Goal: Task Accomplishment & Management: Use online tool/utility

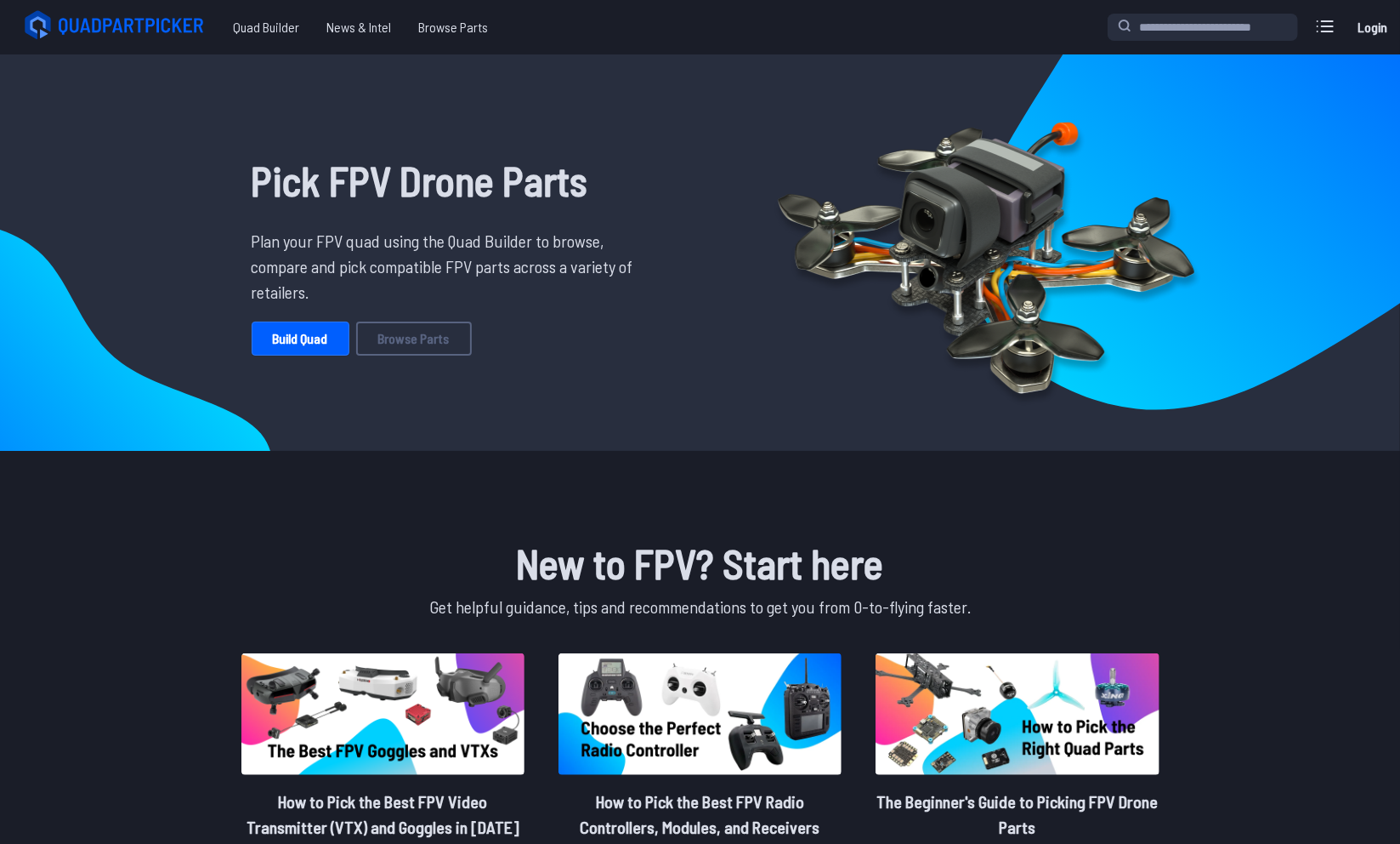
click at [1377, 30] on link "Login" at bounding box center [1372, 27] width 41 height 34
click at [253, 32] on span "Quad Builder" at bounding box center [266, 27] width 94 height 34
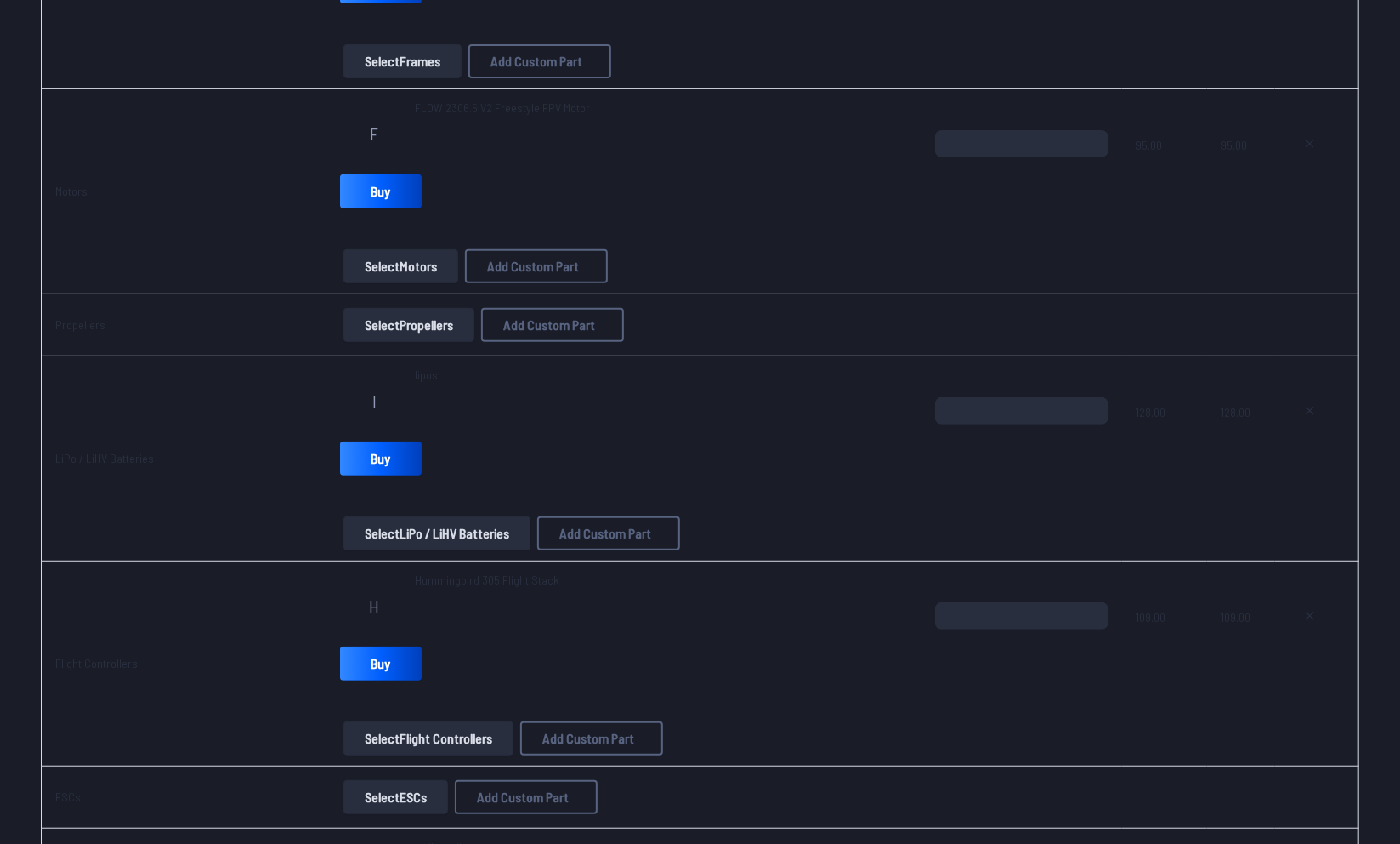
scroll to position [376, 0]
click at [1305, 405] on icon at bounding box center [1310, 409] width 14 height 14
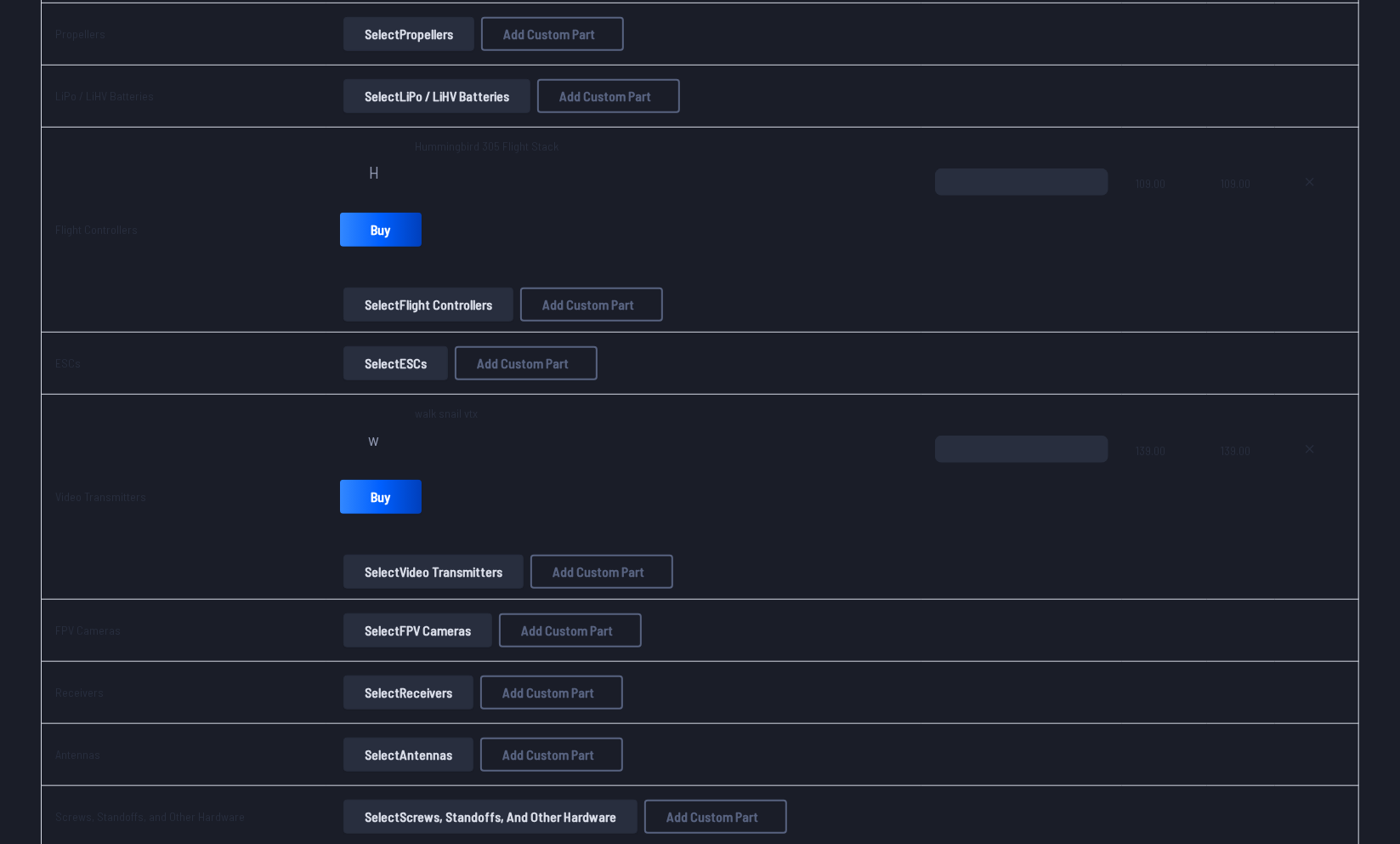
scroll to position [667, 0]
click at [1309, 449] on icon at bounding box center [1310, 447] width 14 height 14
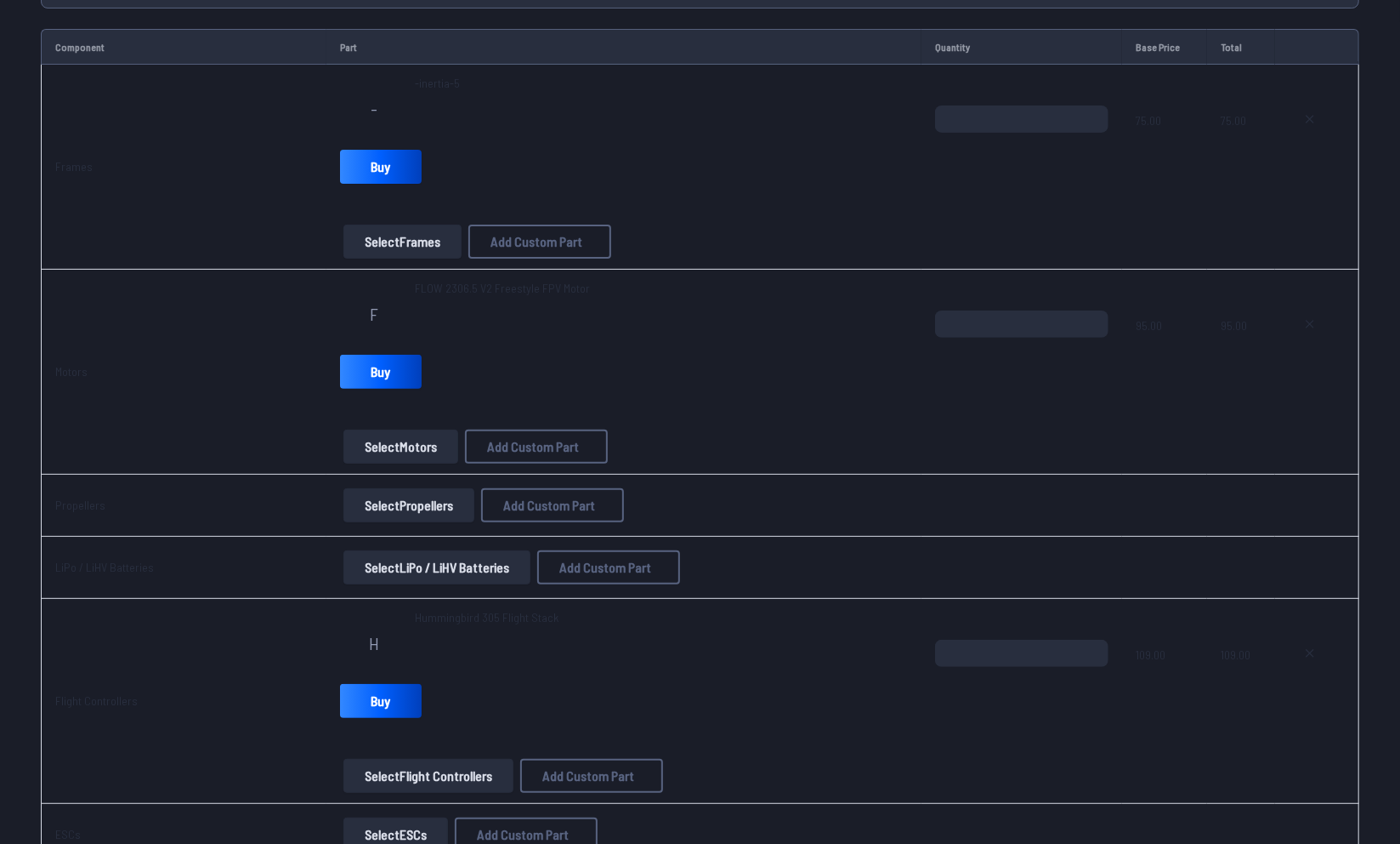
scroll to position [0, 0]
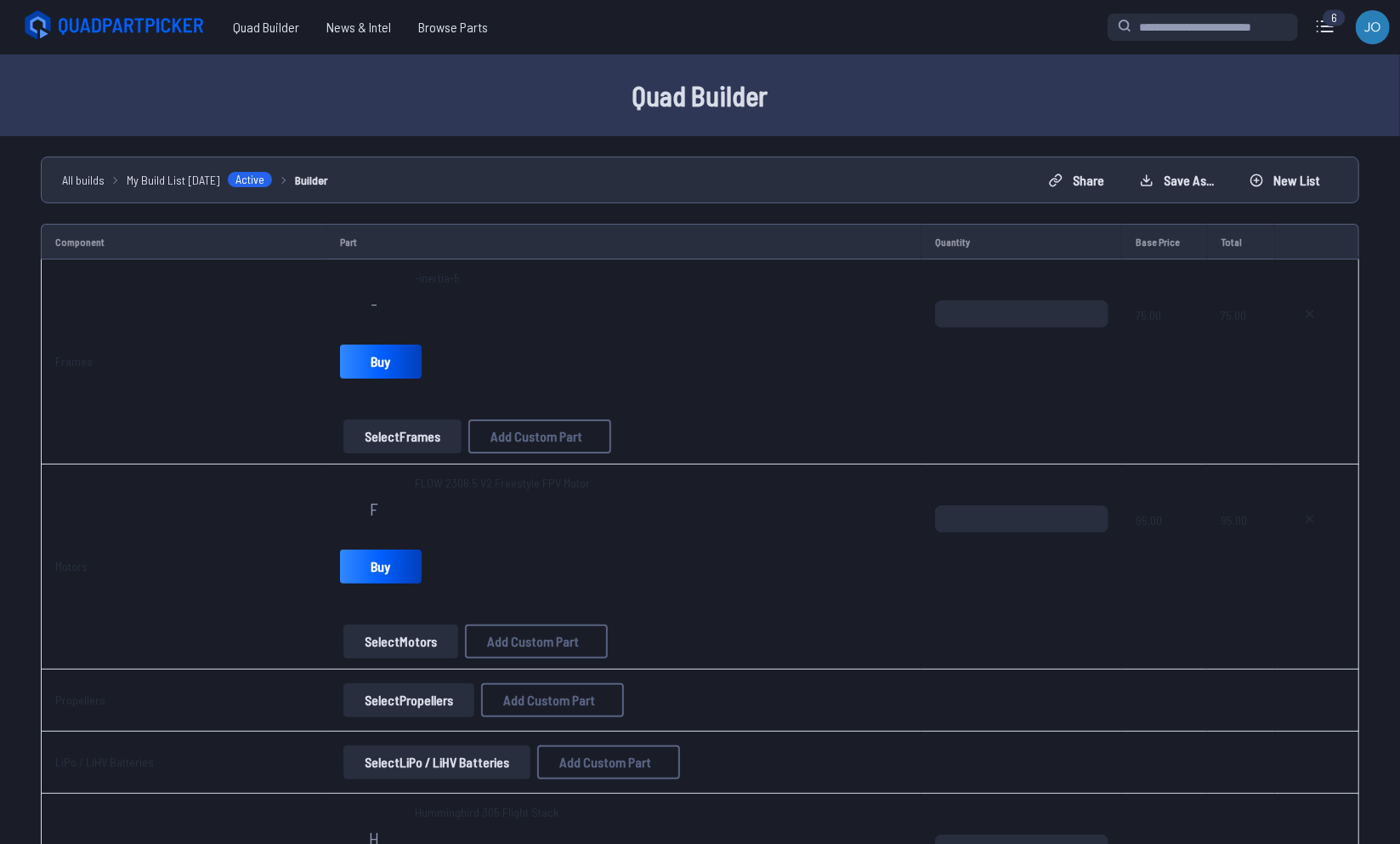
click at [406, 441] on button "Select Frames" at bounding box center [402, 436] width 118 height 34
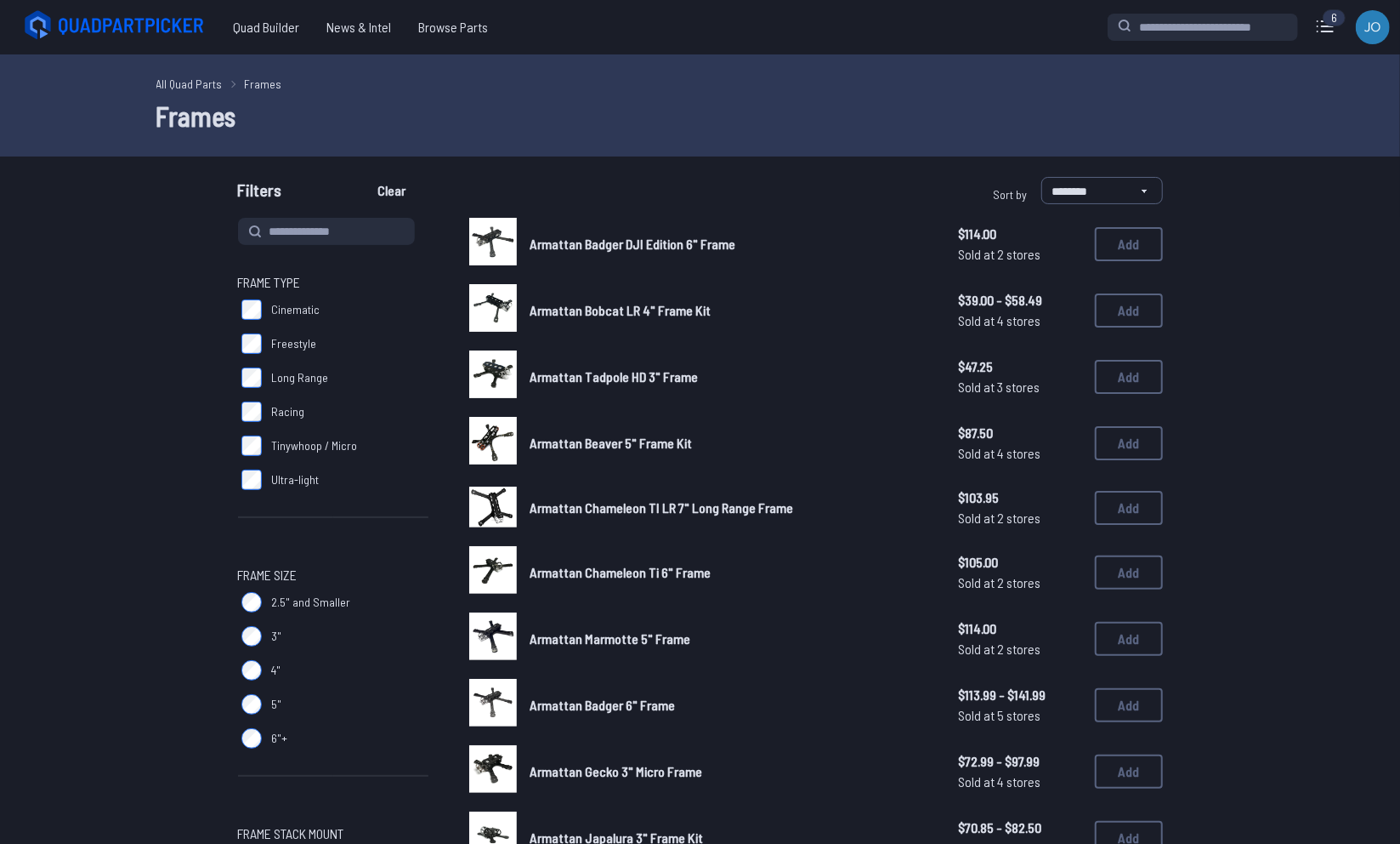
drag, startPoint x: 388, startPoint y: 426, endPoint x: 499, endPoint y: 181, distance: 269.0
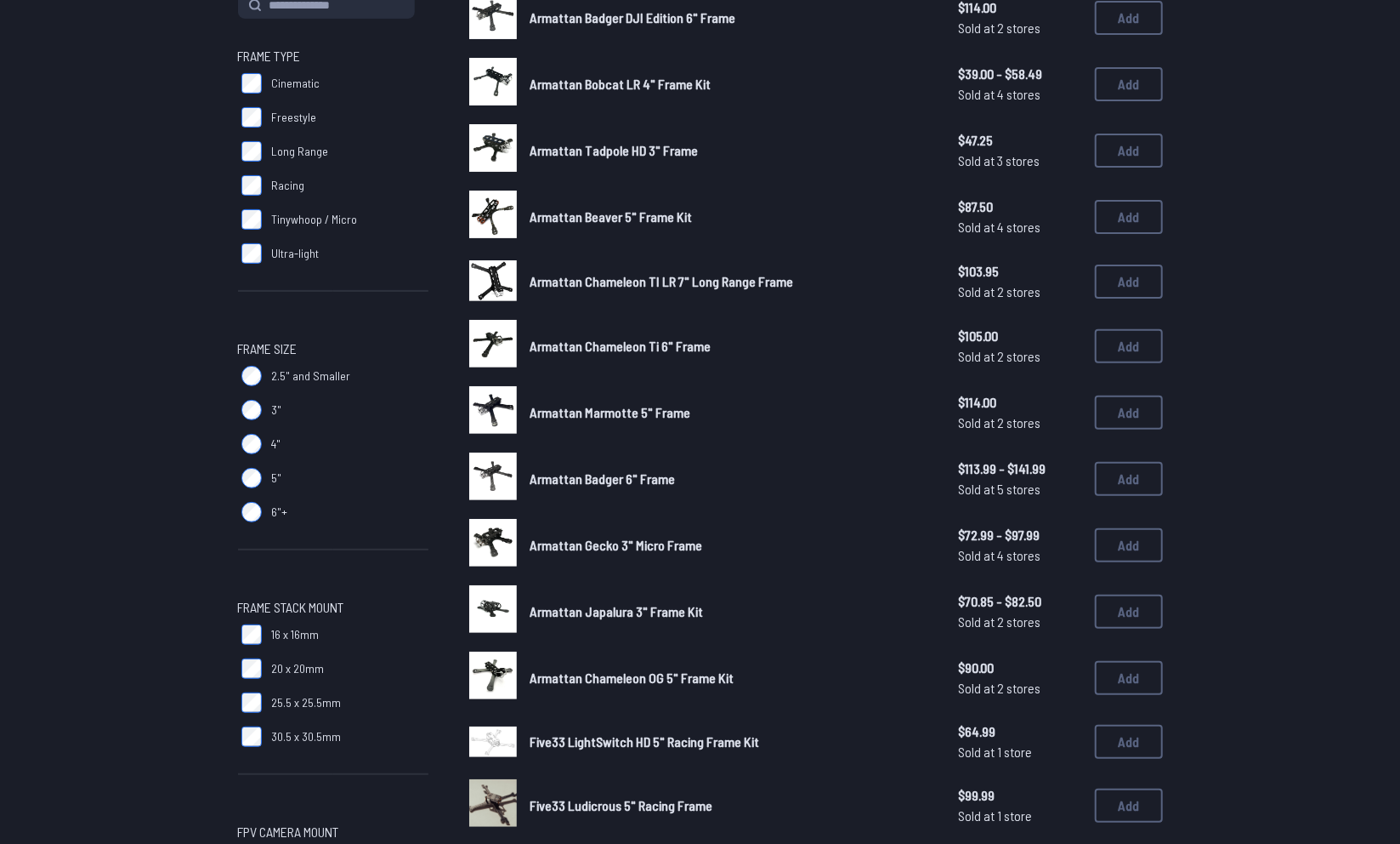
scroll to position [227, 0]
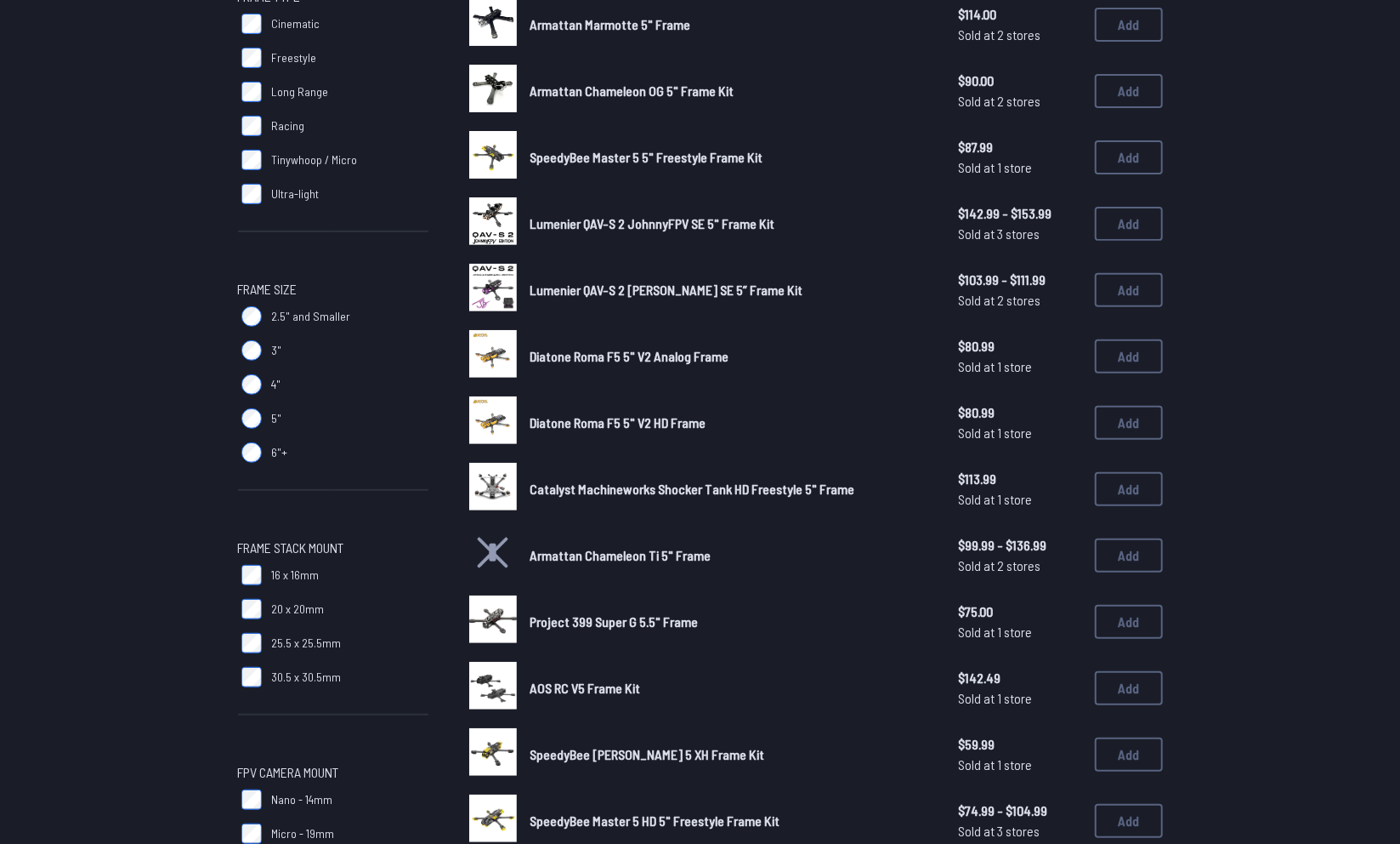
scroll to position [289, 0]
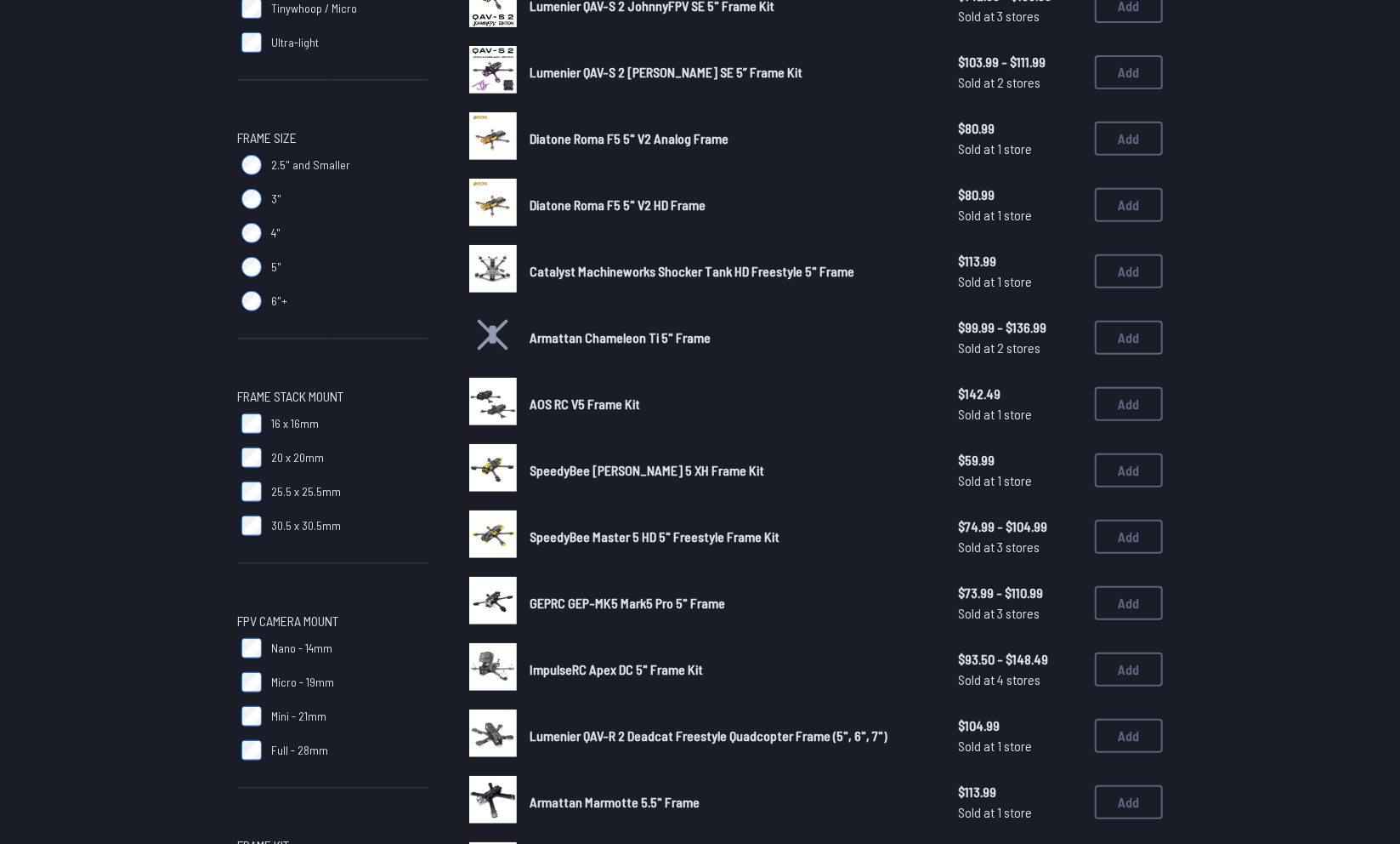
scroll to position [476, 0]
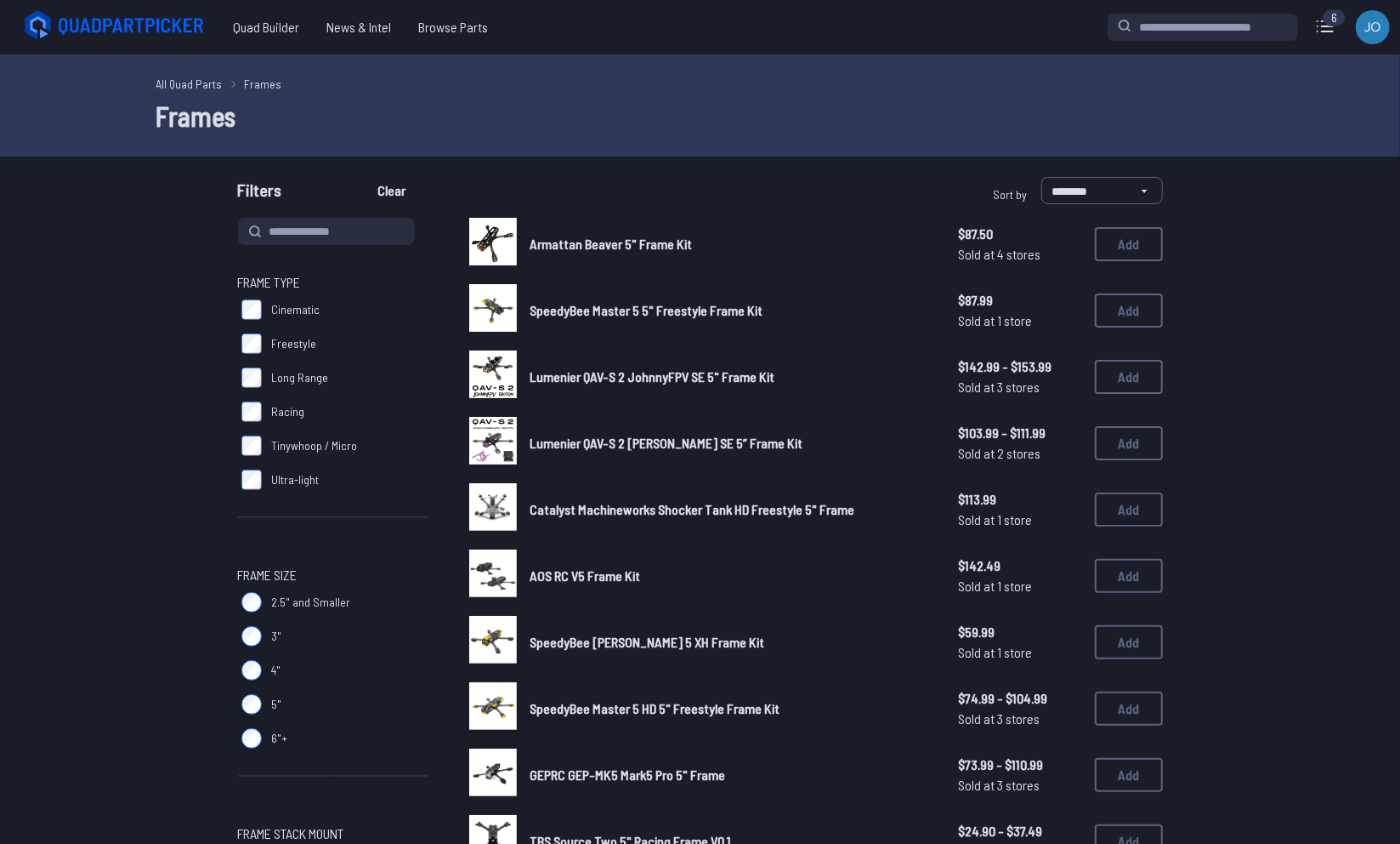
click at [591, 311] on span "SpeedyBee Master 5 5" Freestyle Frame Kit" at bounding box center [647, 310] width 233 height 16
click at [565, 441] on span "Lumenier QAV-S 2 [PERSON_NAME] SE 5” Frame Kit" at bounding box center [667, 443] width 273 height 16
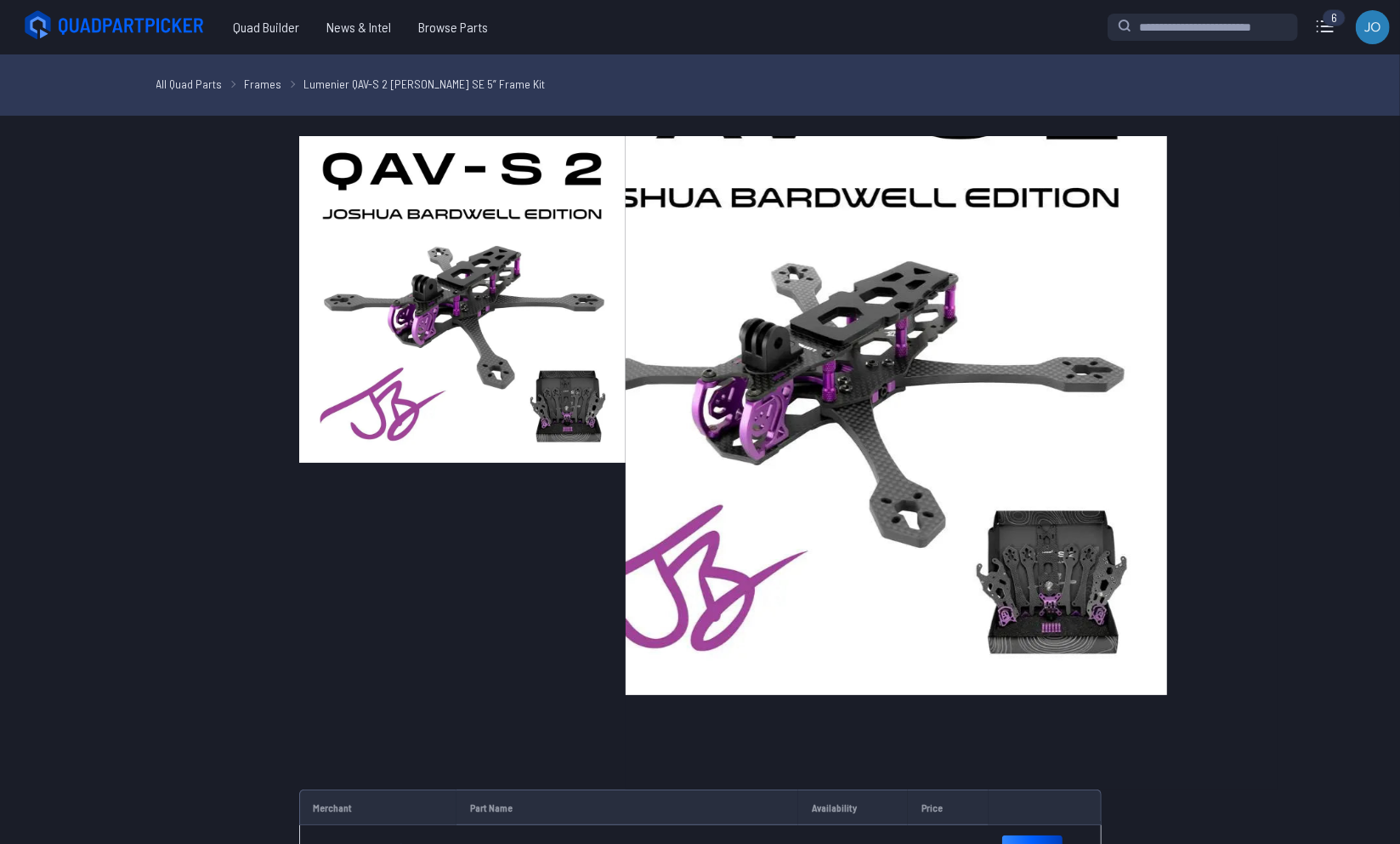
click at [521, 325] on img at bounding box center [462, 299] width 326 height 326
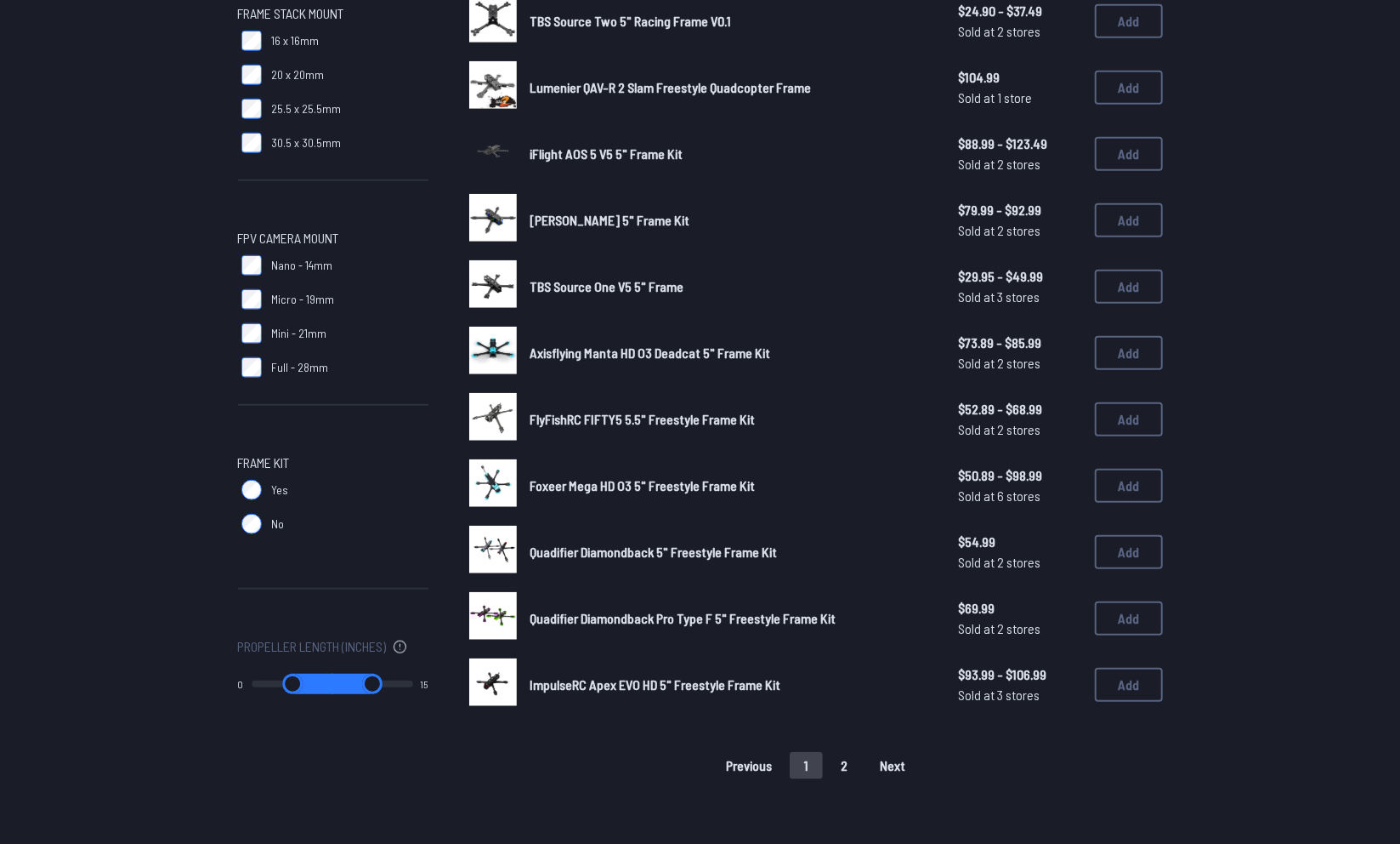
scroll to position [821, 0]
click at [674, 492] on span "Foxeer Mega HD O3 5" Freestyle Frame Kit" at bounding box center [642, 484] width 225 height 16
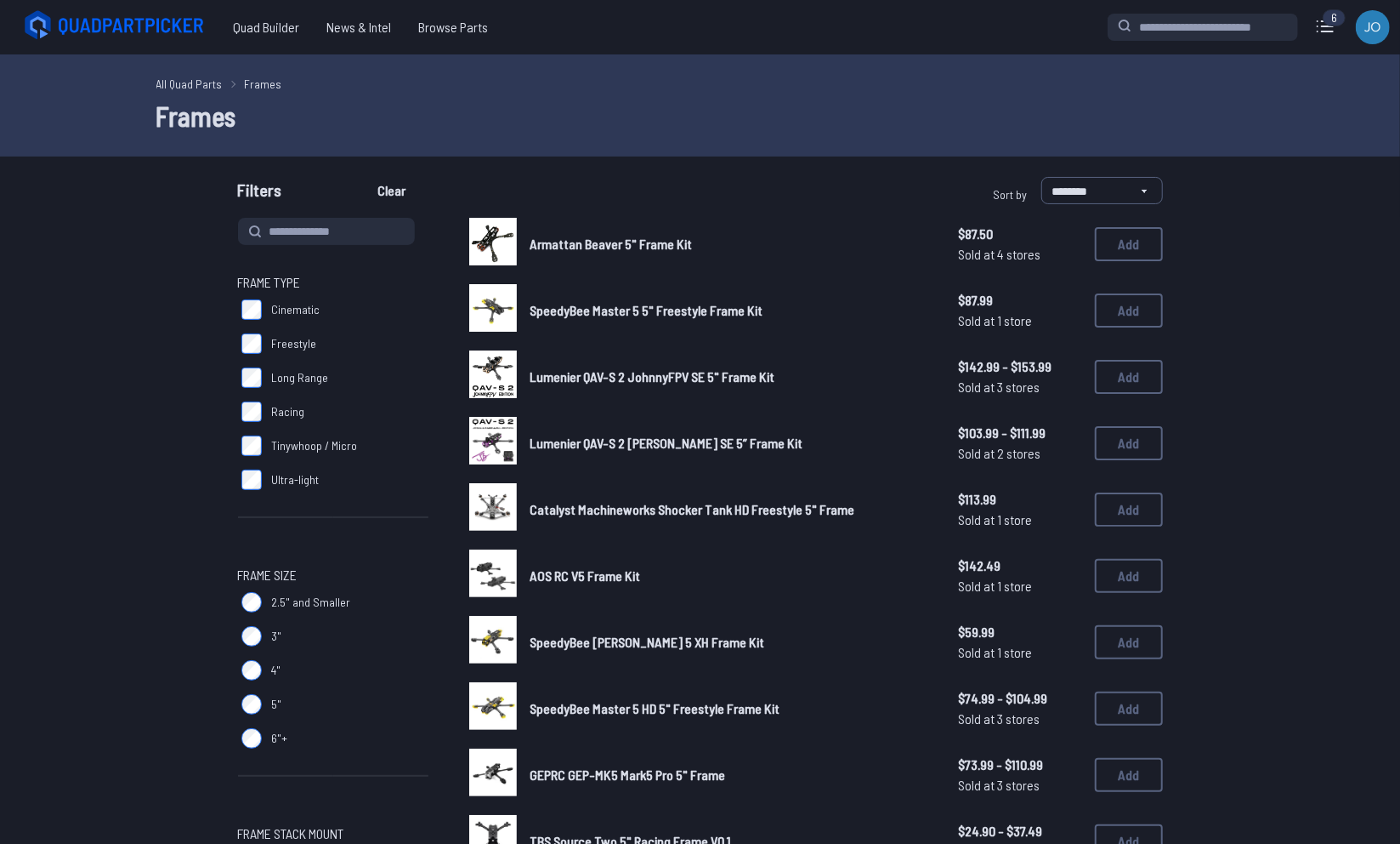
scroll to position [476, 0]
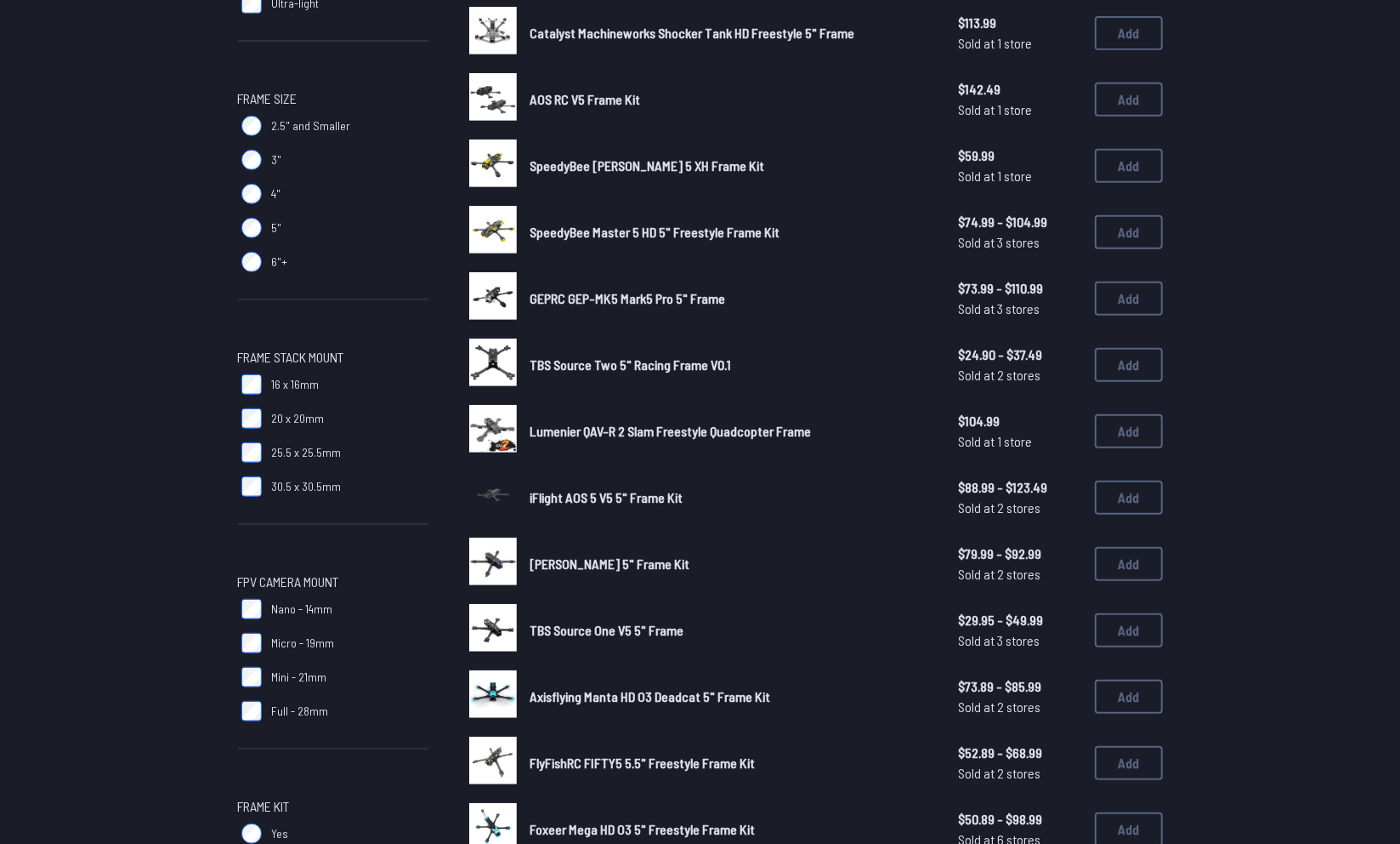
scroll to position [321, 0]
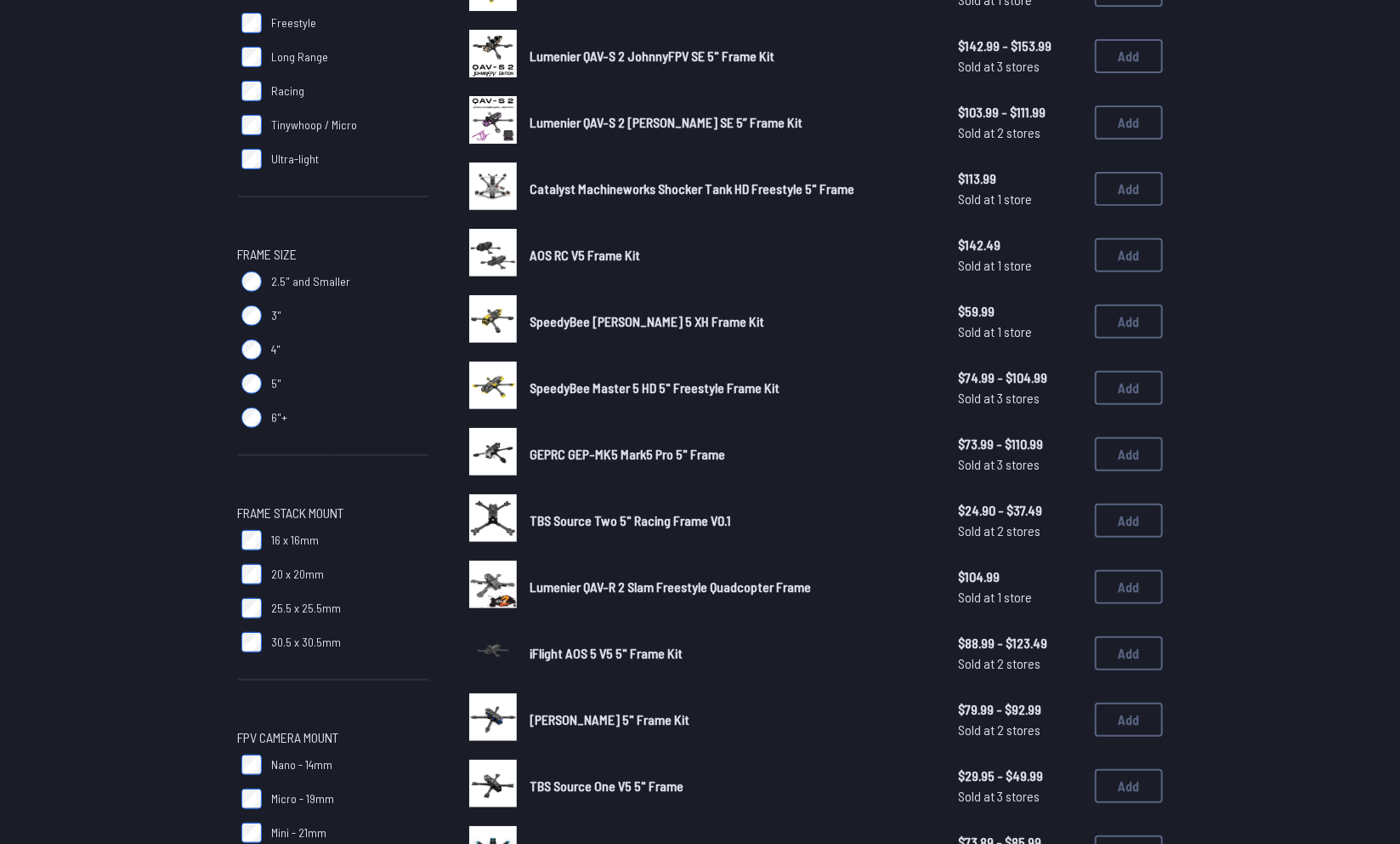
scroll to position [227, 0]
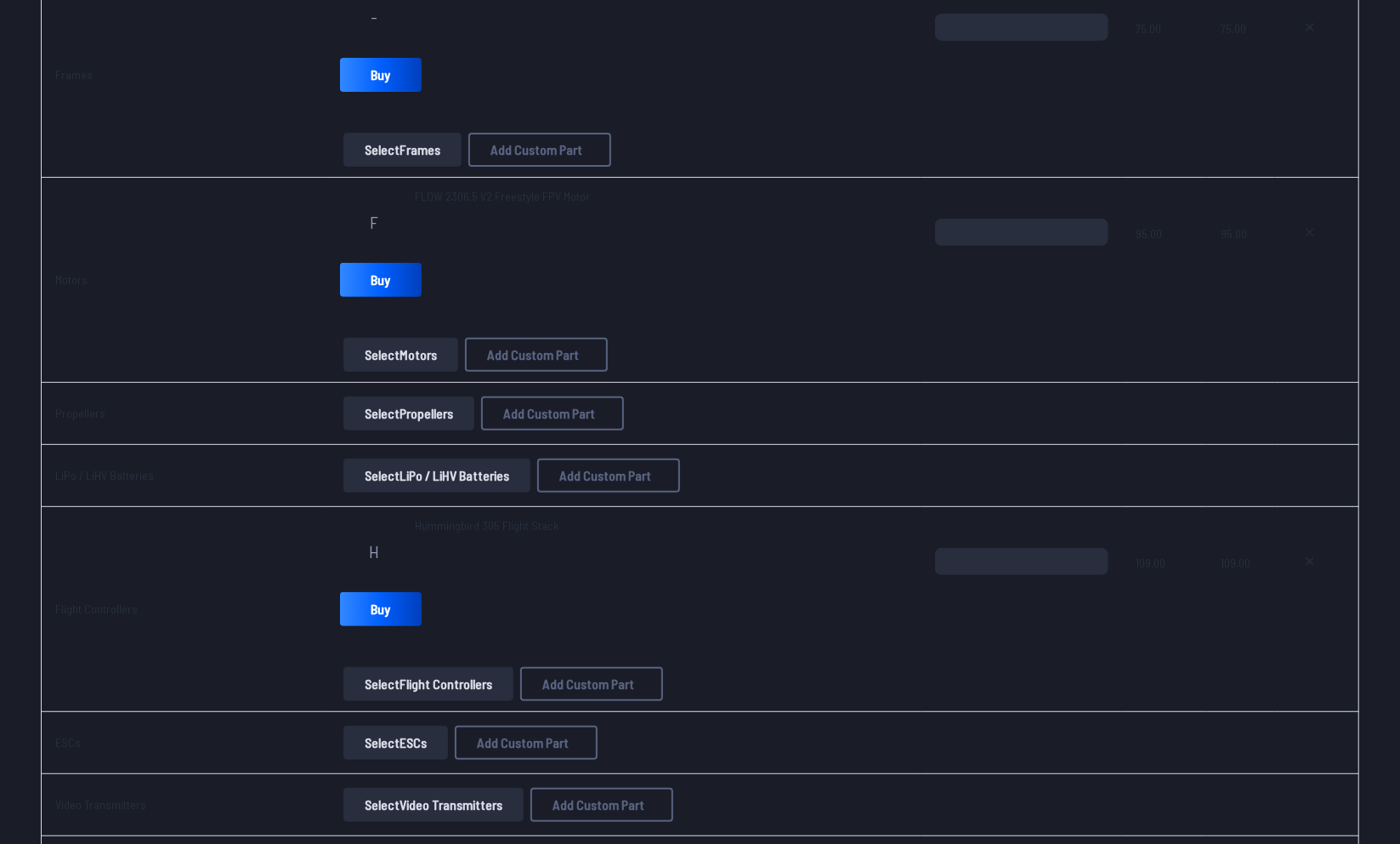
scroll to position [288, 0]
click at [1309, 228] on icon at bounding box center [1311, 230] width 7 height 7
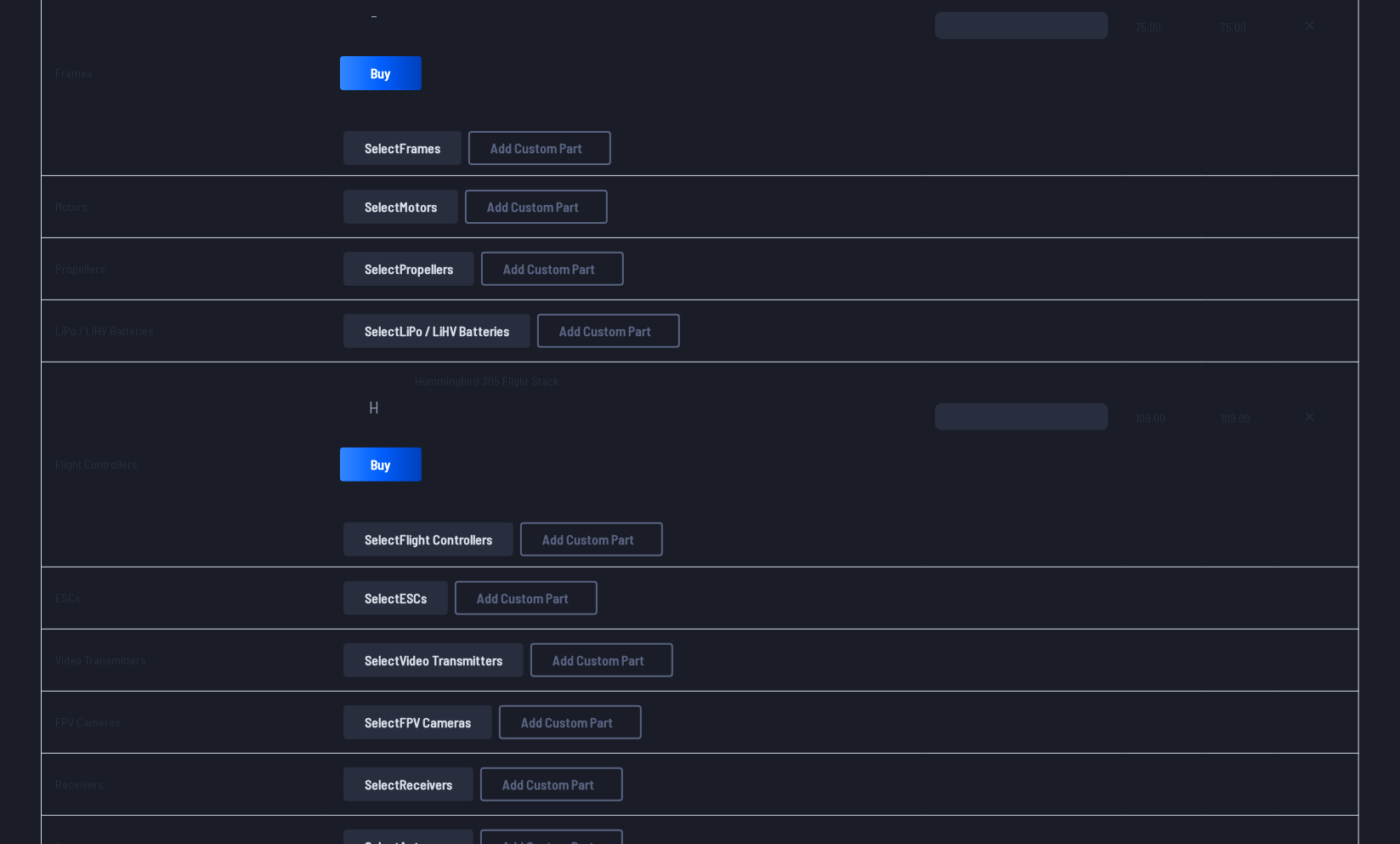
click at [397, 204] on button "Select Motors" at bounding box center [400, 207] width 115 height 34
click at [402, 209] on button "Select Motors" at bounding box center [400, 207] width 115 height 34
click at [372, 212] on button "Select Motors" at bounding box center [400, 207] width 115 height 34
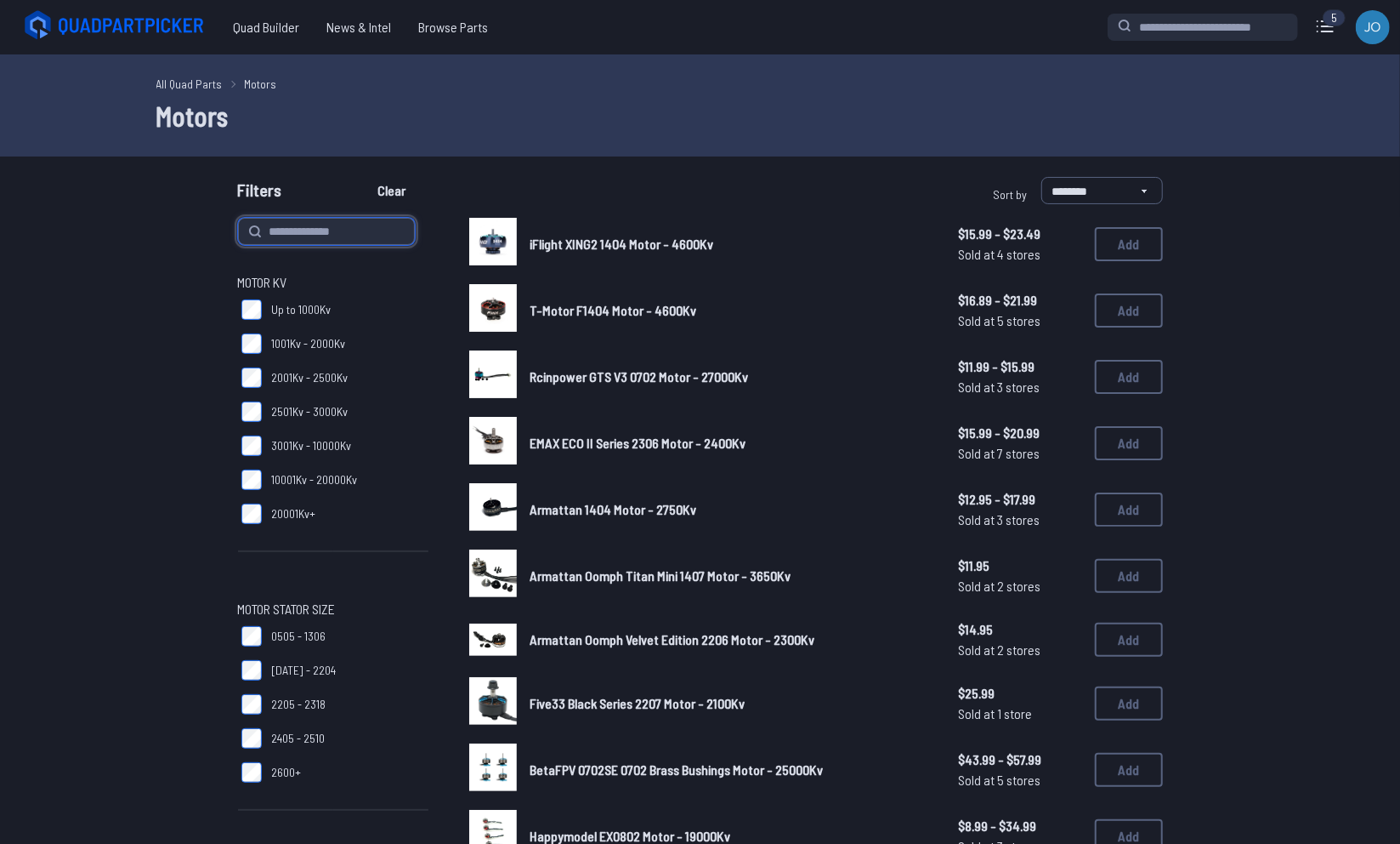
click at [287, 226] on input at bounding box center [327, 231] width 177 height 27
type input "******"
click at [364, 177] on button "Clear" at bounding box center [392, 191] width 57 height 27
type input "******"
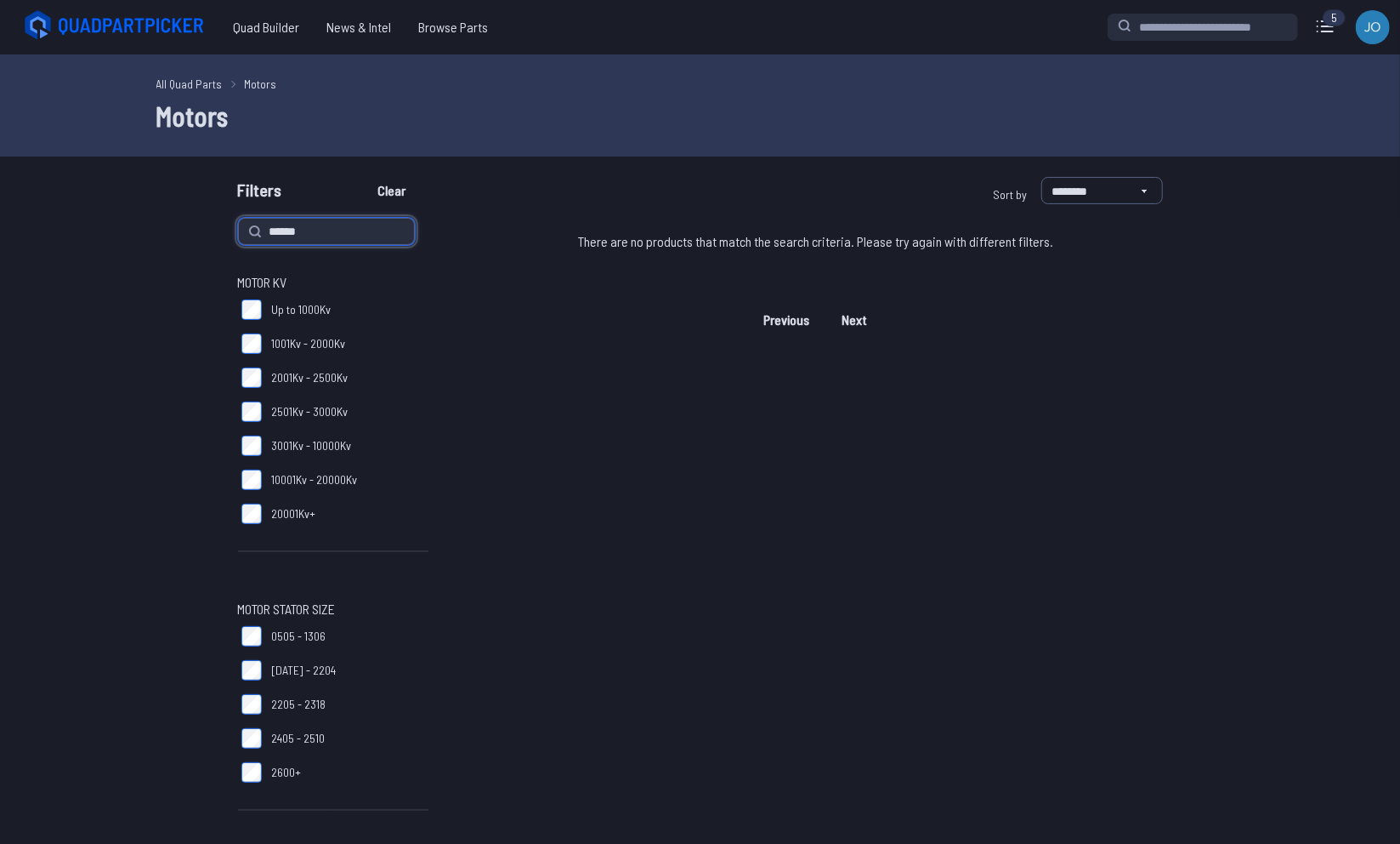
click at [282, 231] on input "******" at bounding box center [327, 231] width 177 height 27
type input "****"
click at [364, 177] on button "Clear" at bounding box center [392, 191] width 57 height 27
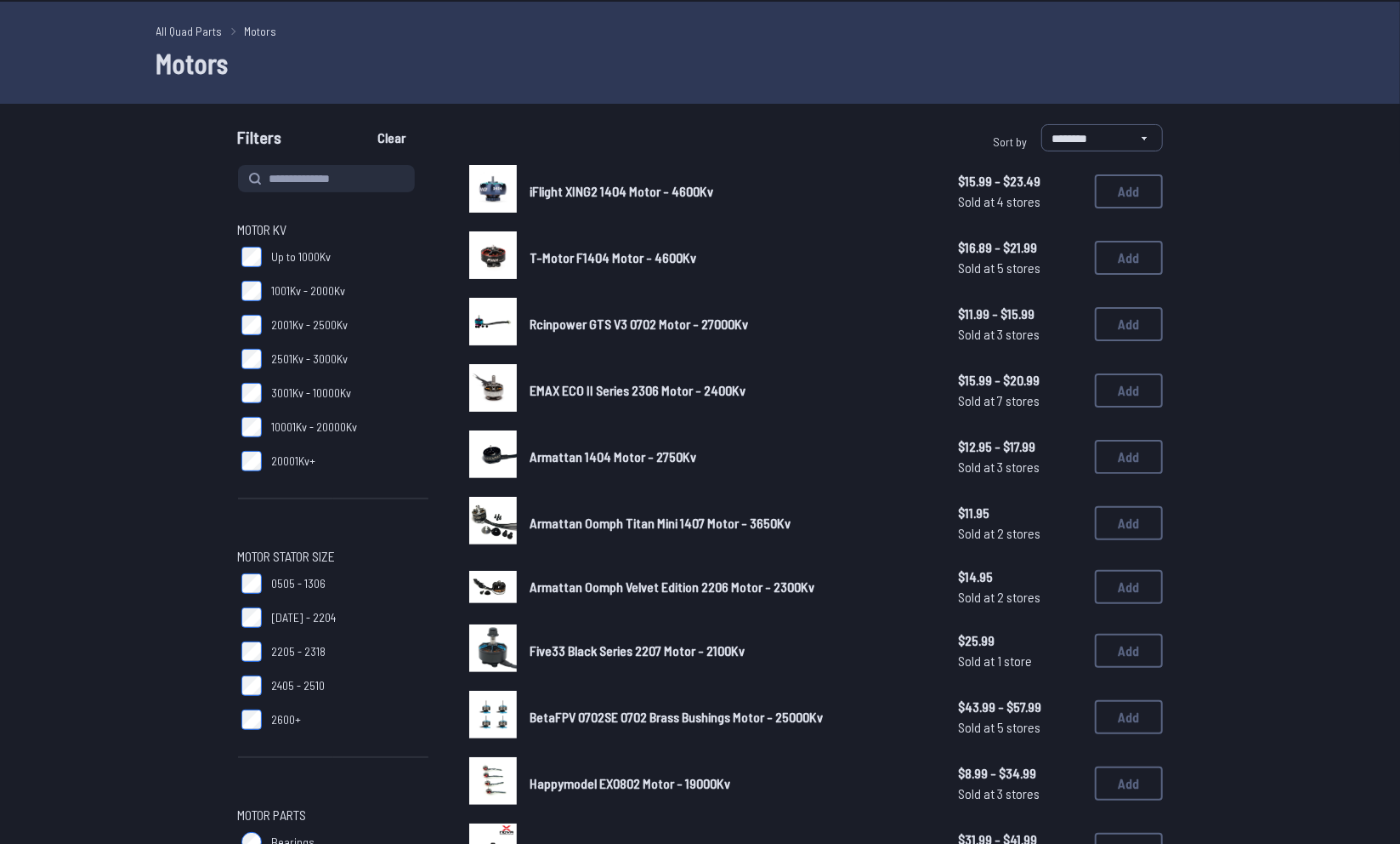
scroll to position [52, 0]
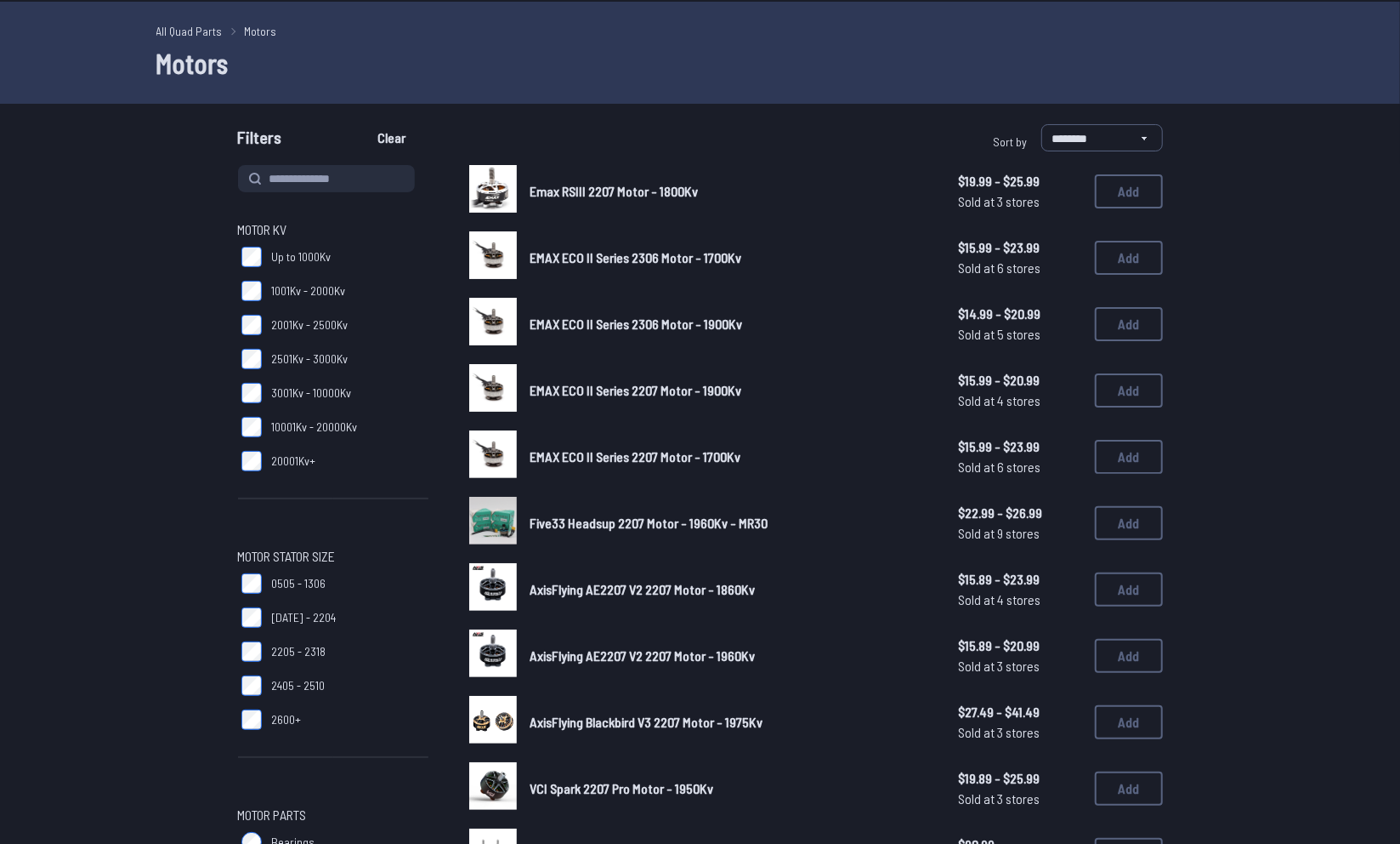
click at [693, 392] on span "EMAX ECO II Series 2207 Motor - 1900Kv" at bounding box center [636, 390] width 211 height 16
click at [509, 395] on img at bounding box center [493, 388] width 48 height 48
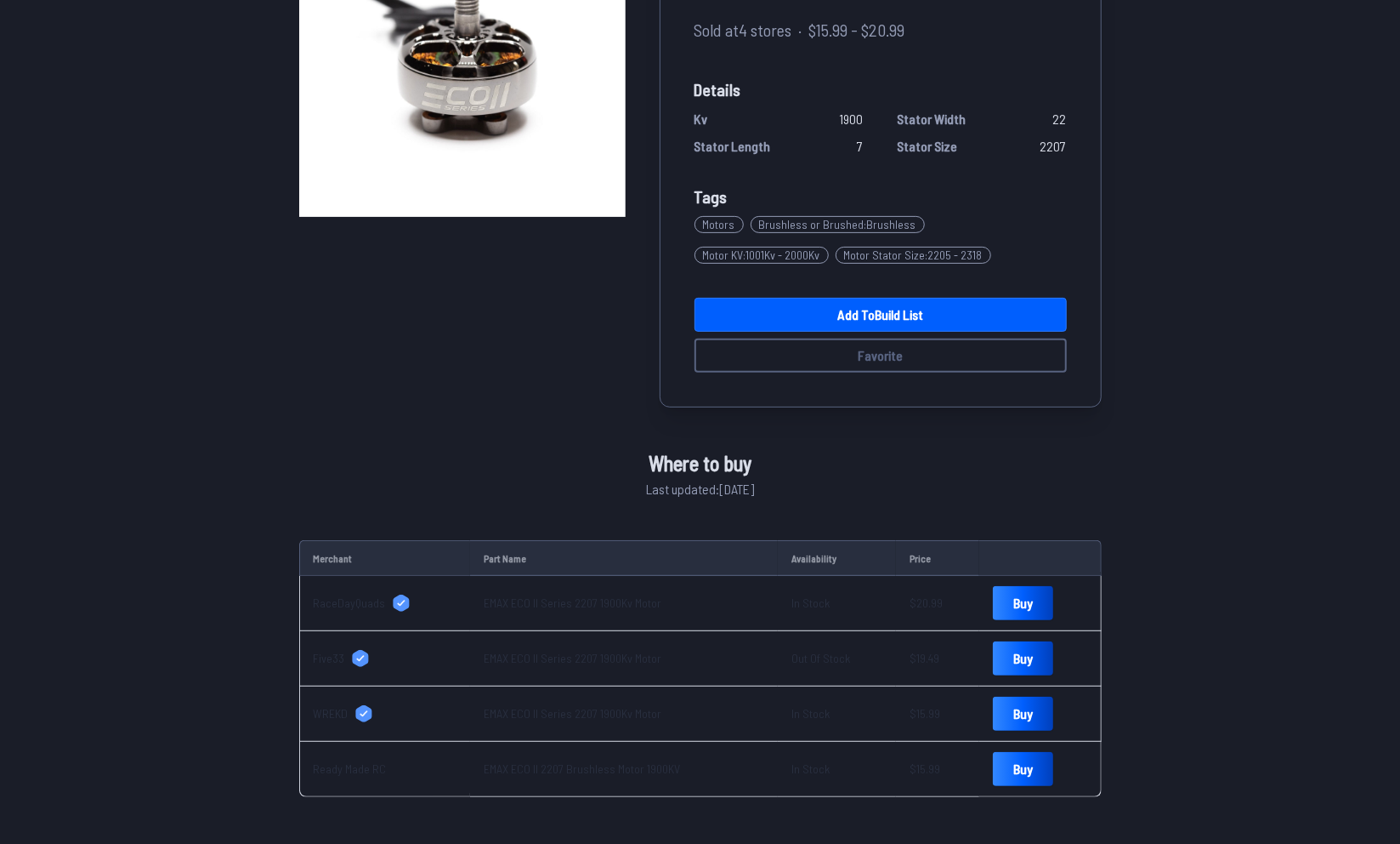
scroll to position [245, 0]
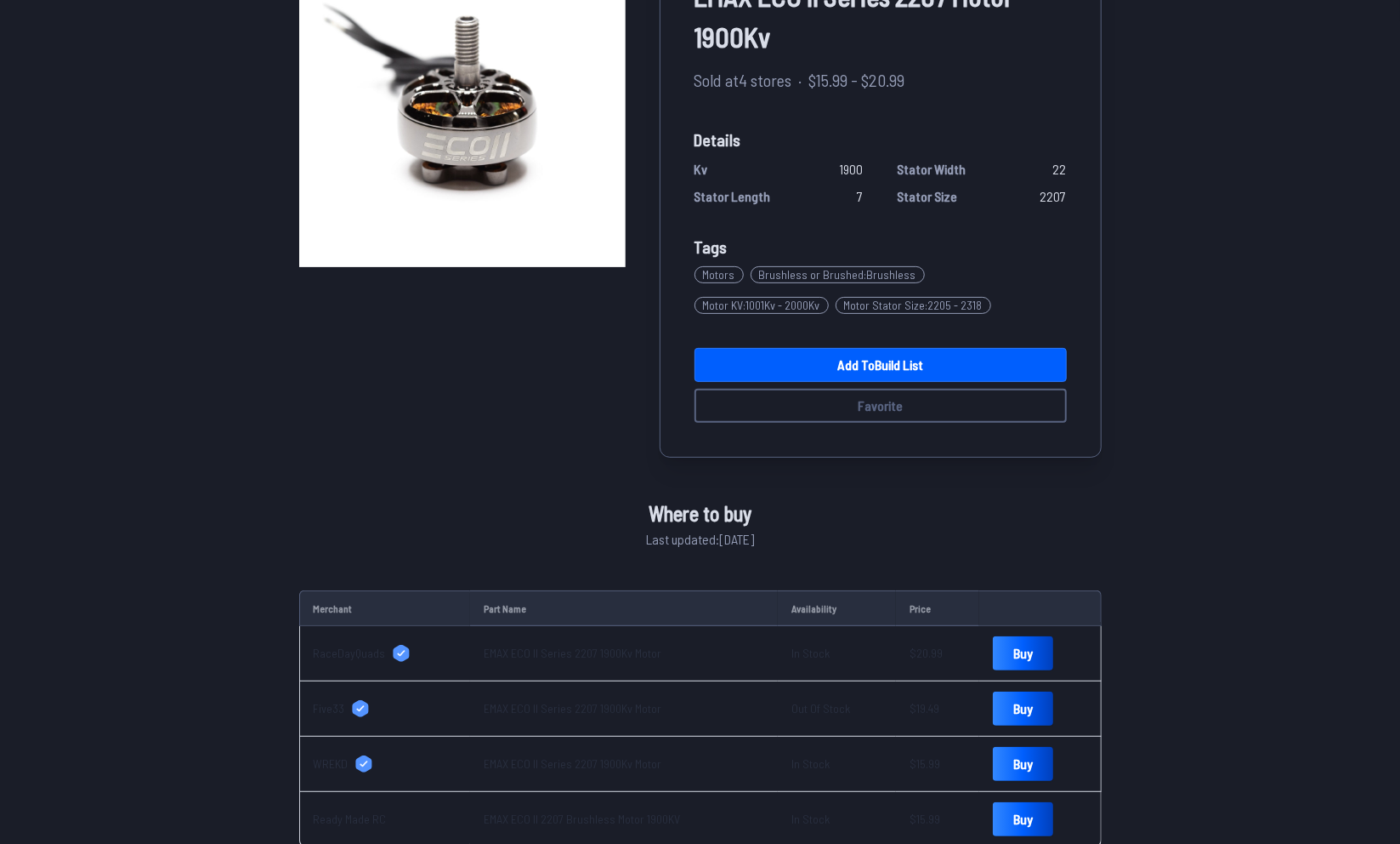
scroll to position [196, 0]
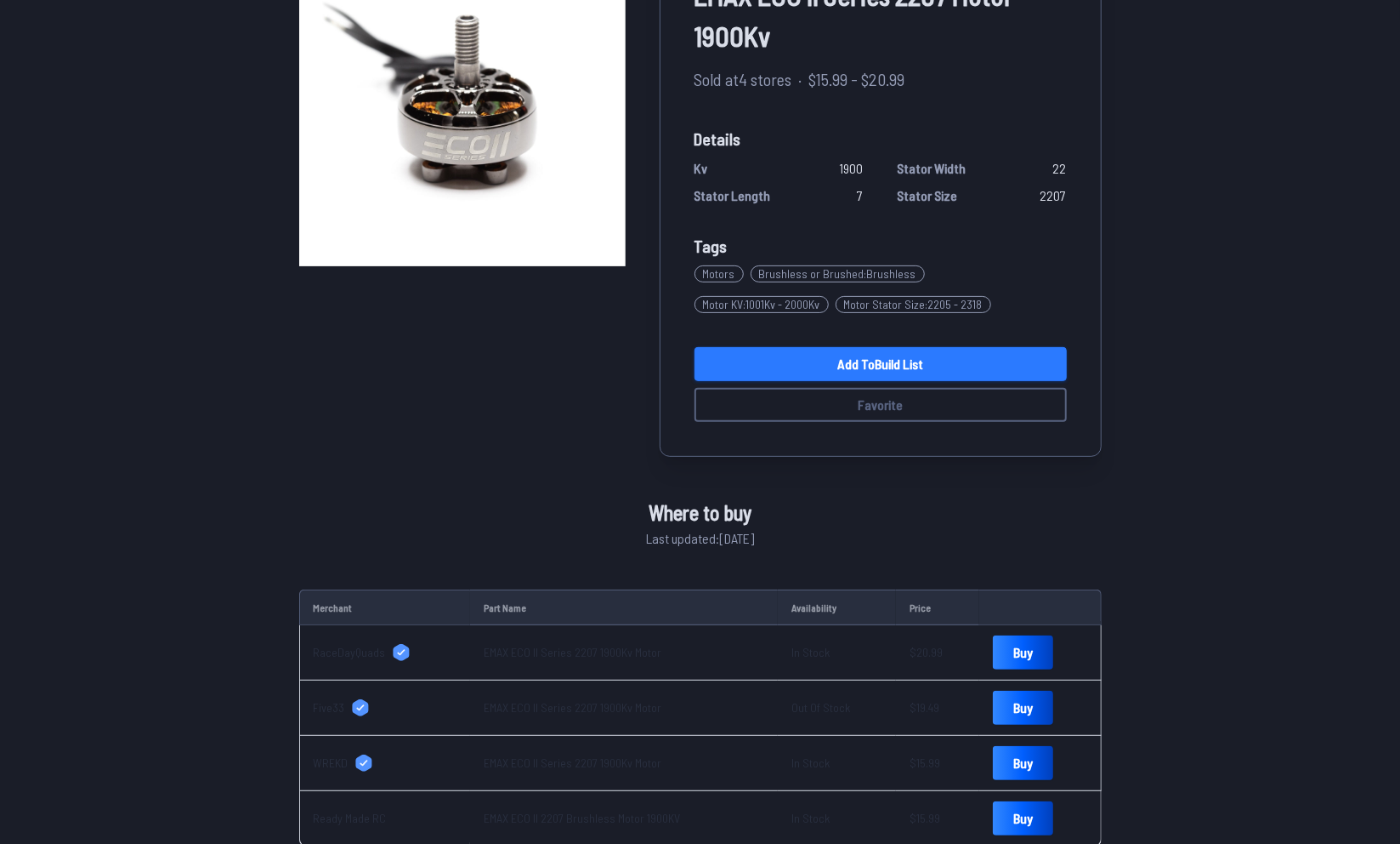
click at [890, 370] on link "Add to Build List" at bounding box center [881, 364] width 372 height 34
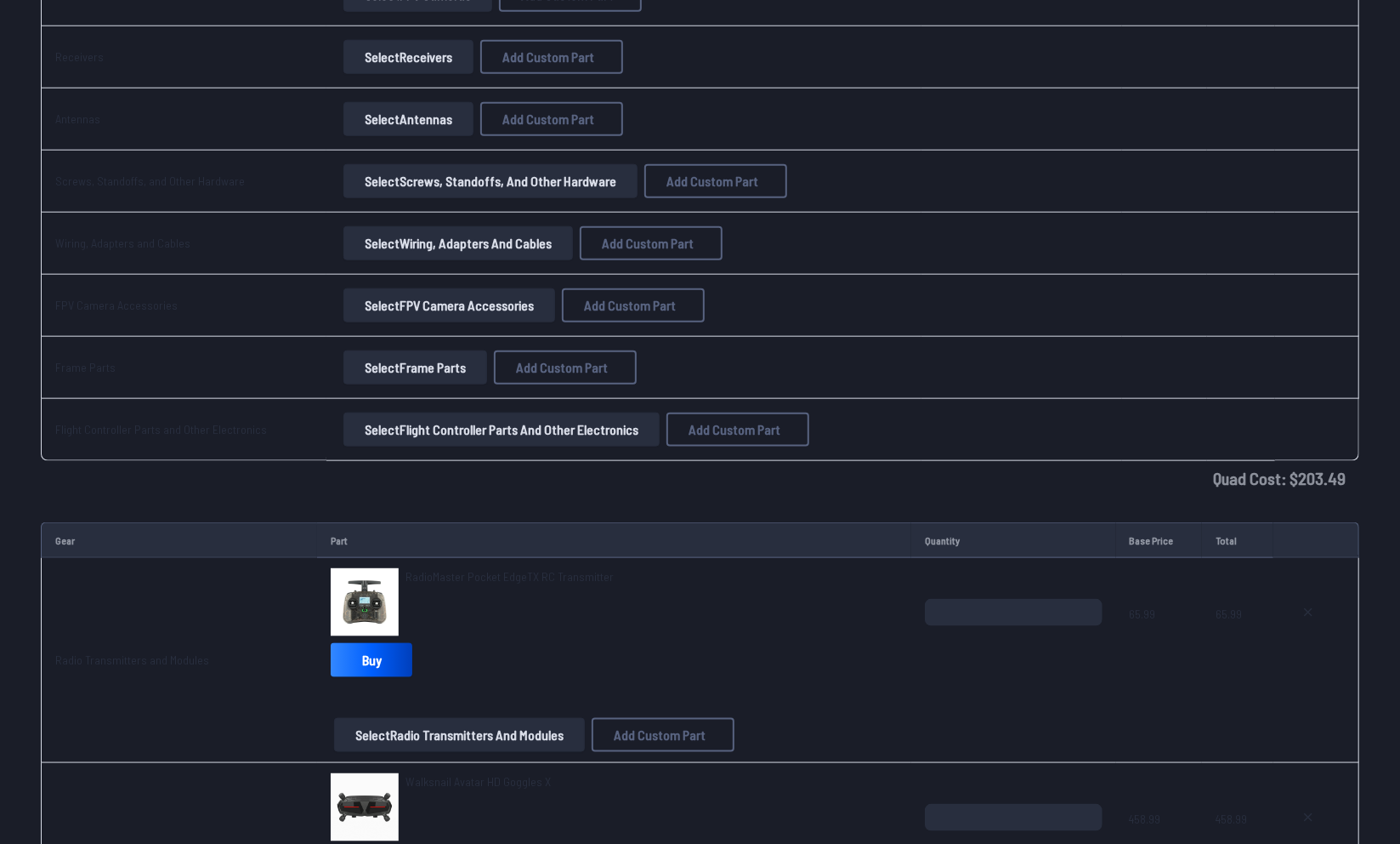
scroll to position [1177, 0]
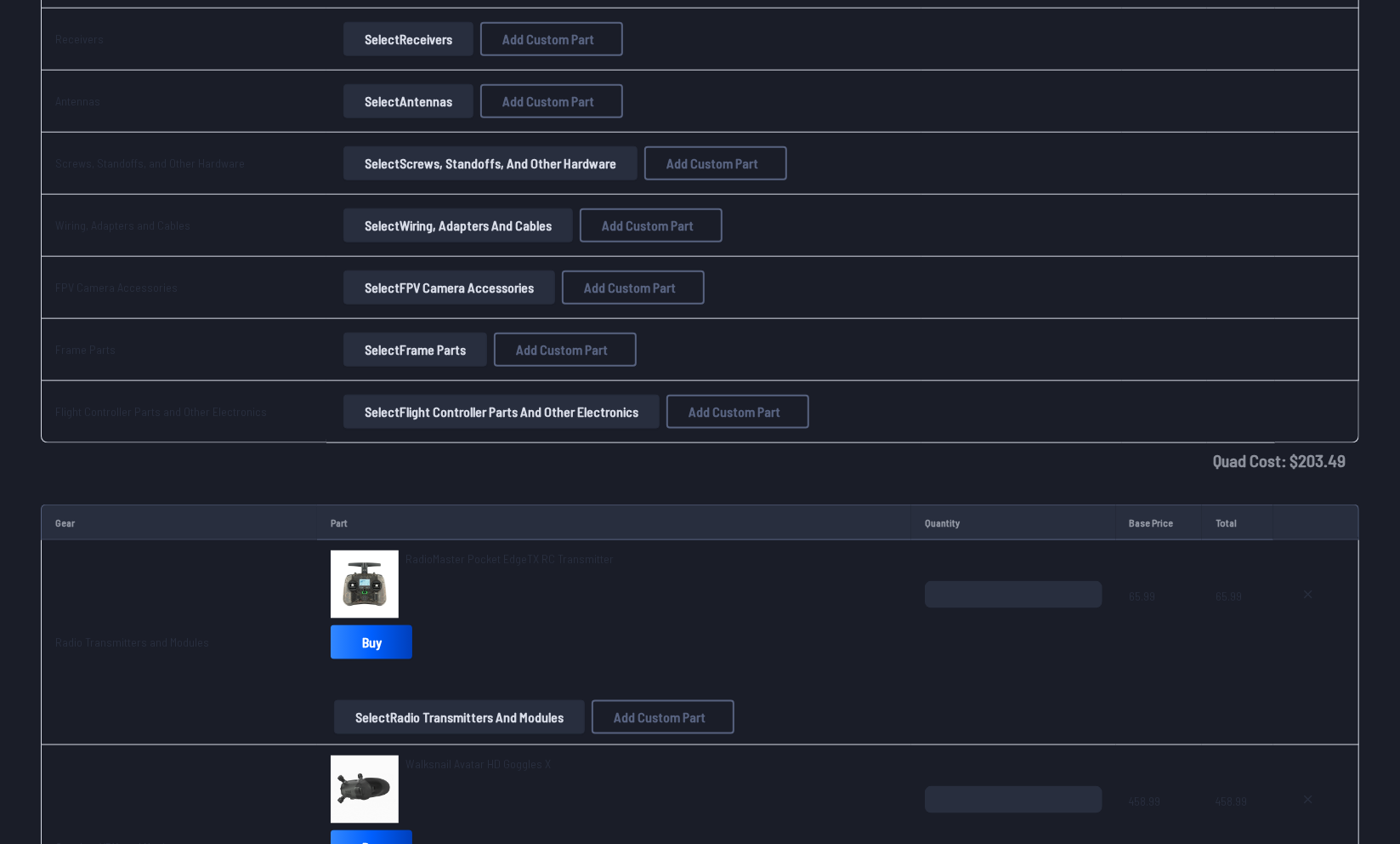
click at [277, 388] on td "Flight Controller Parts and Other Electronics" at bounding box center [183, 412] width 285 height 62
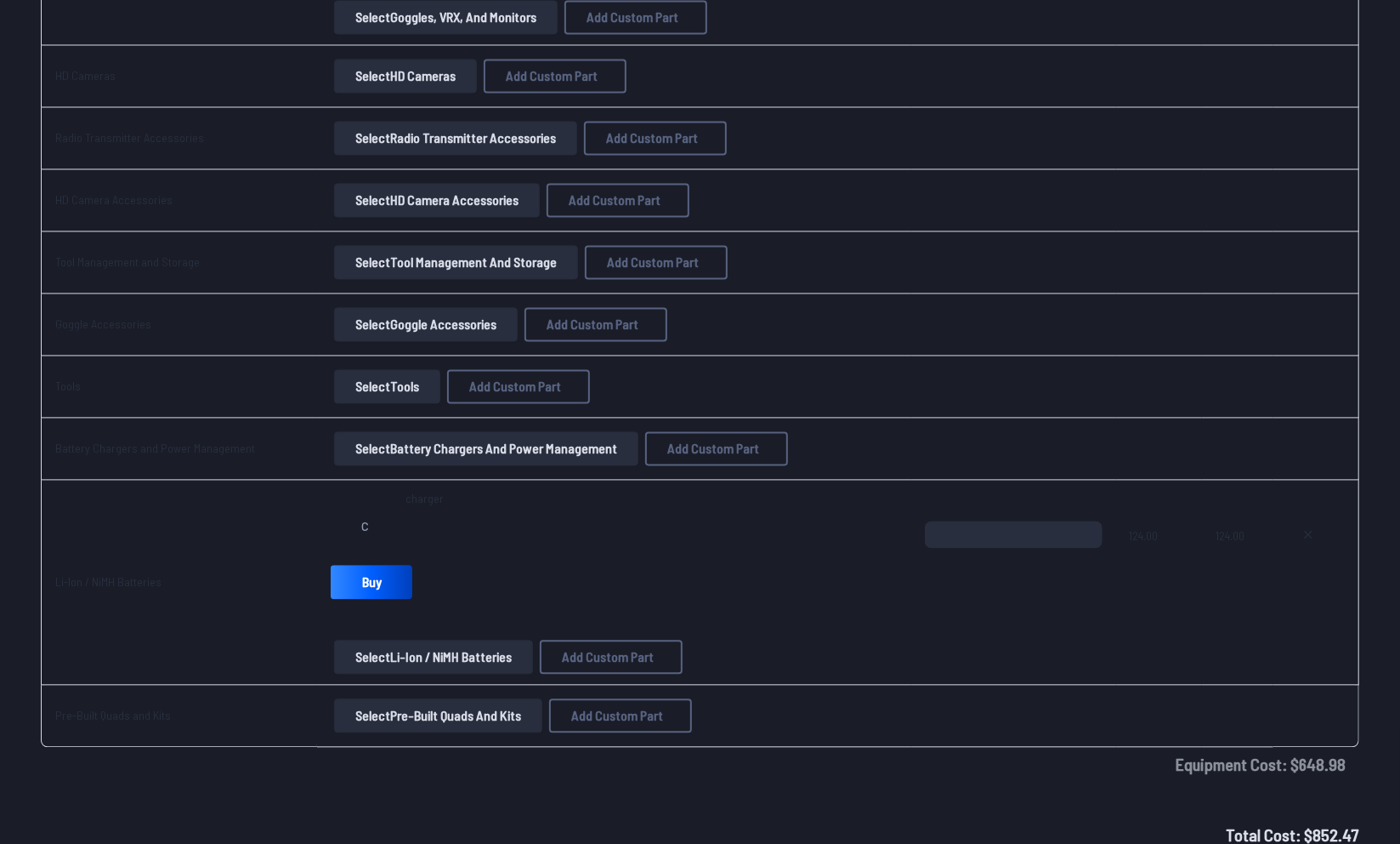
scroll to position [2085, 0]
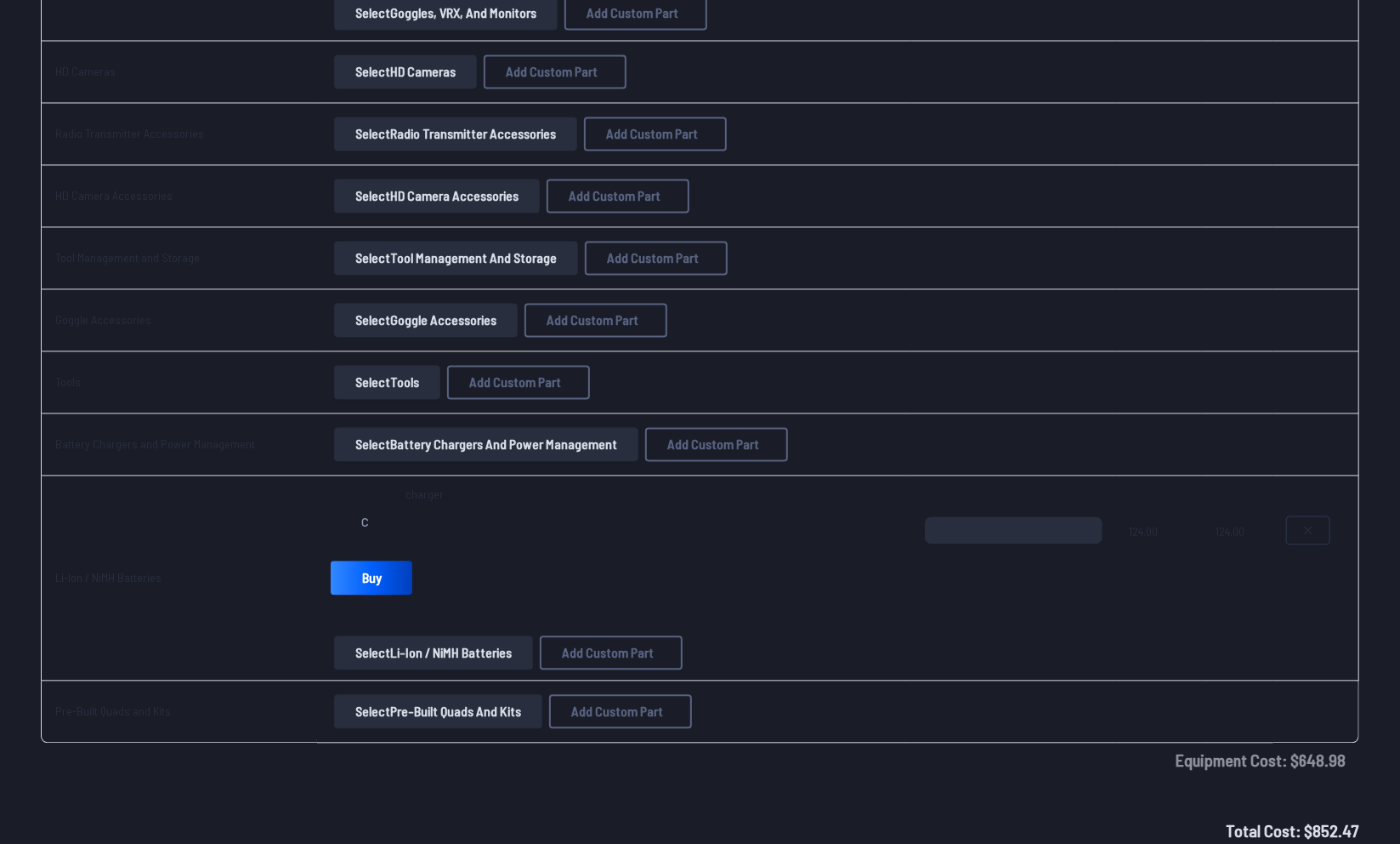
click at [1300, 517] on button at bounding box center [1308, 530] width 42 height 27
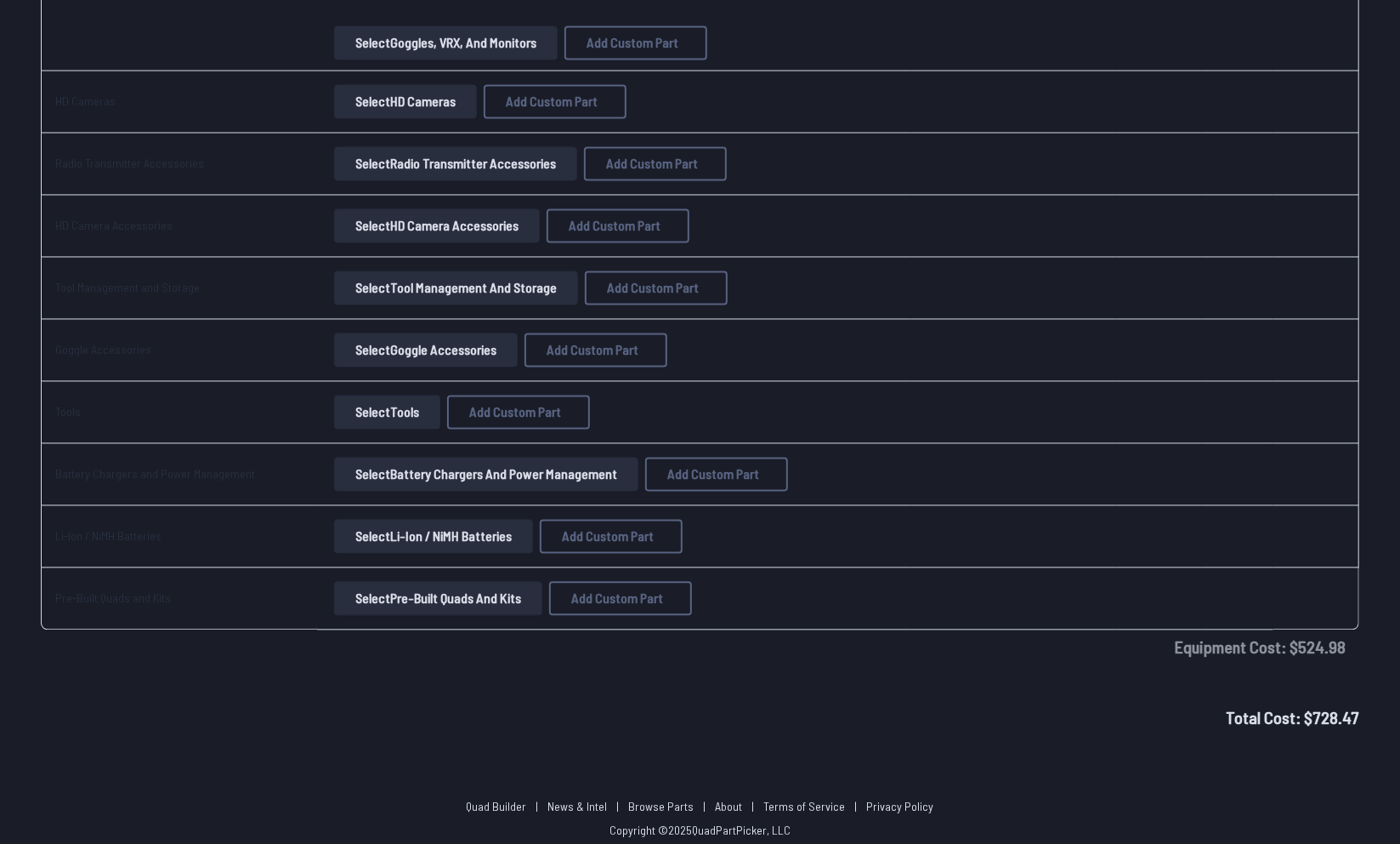
click at [1300, 517] on span at bounding box center [1316, 536] width 58 height 41
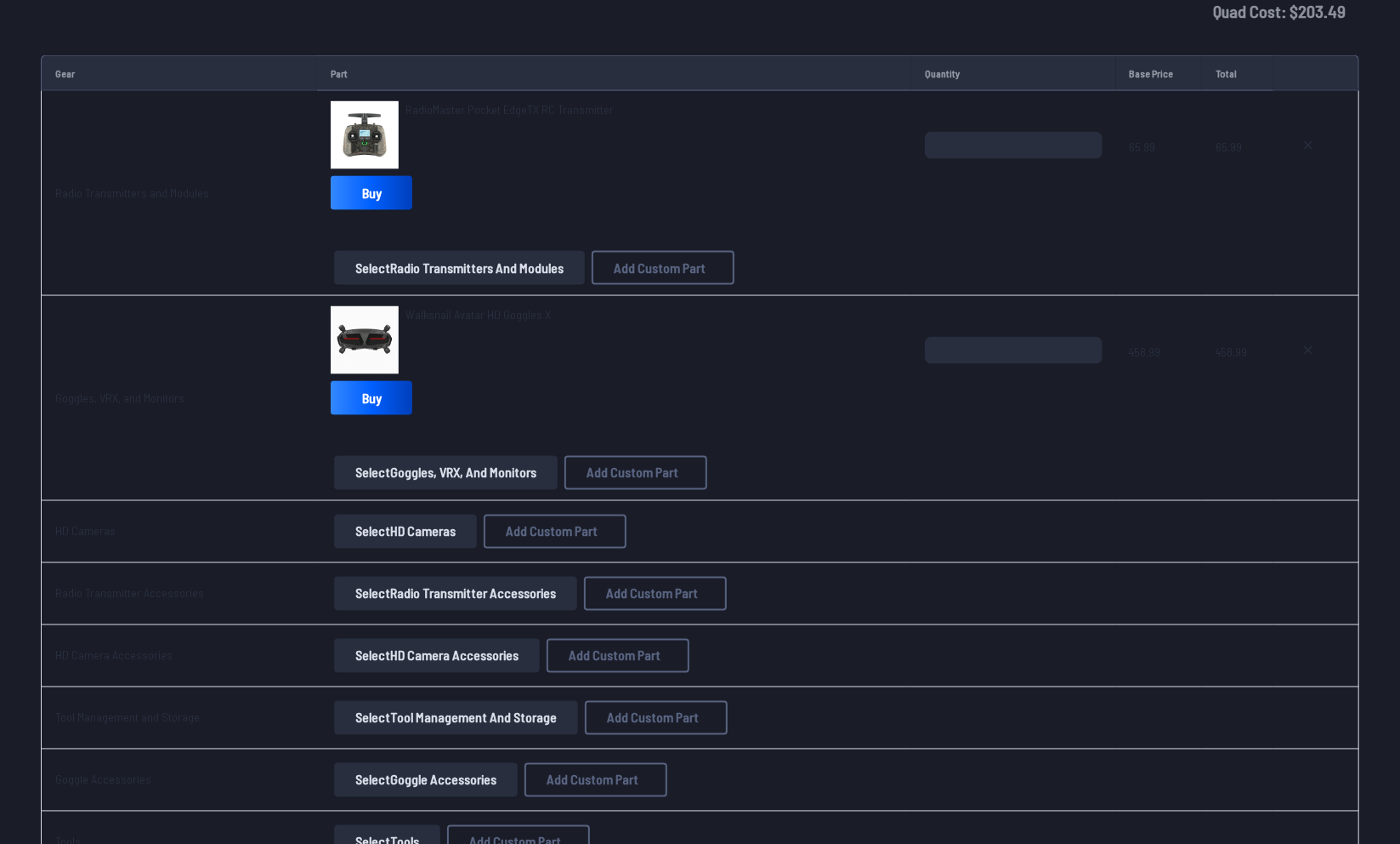
scroll to position [1614, 0]
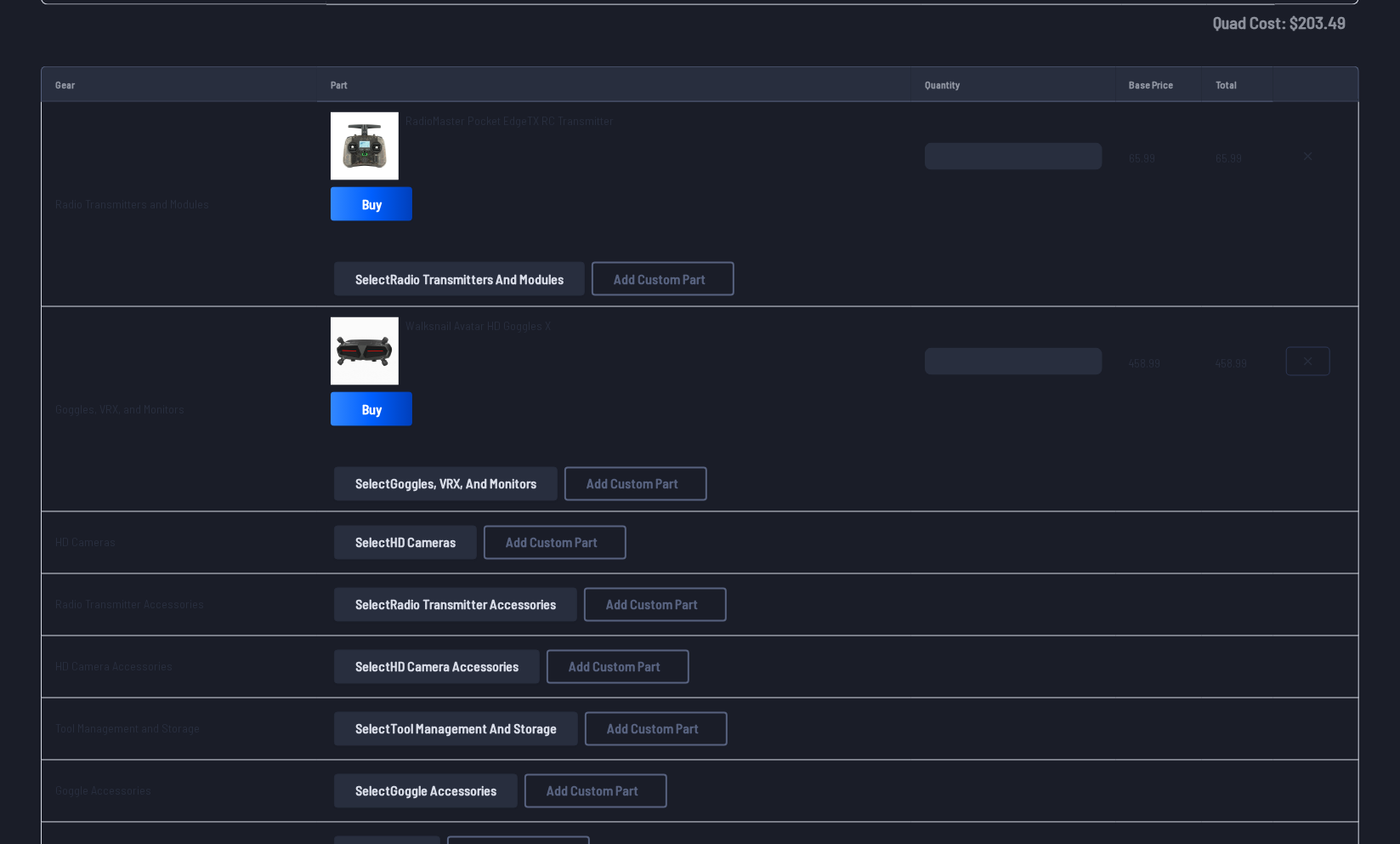
click at [1315, 356] on button at bounding box center [1308, 361] width 42 height 27
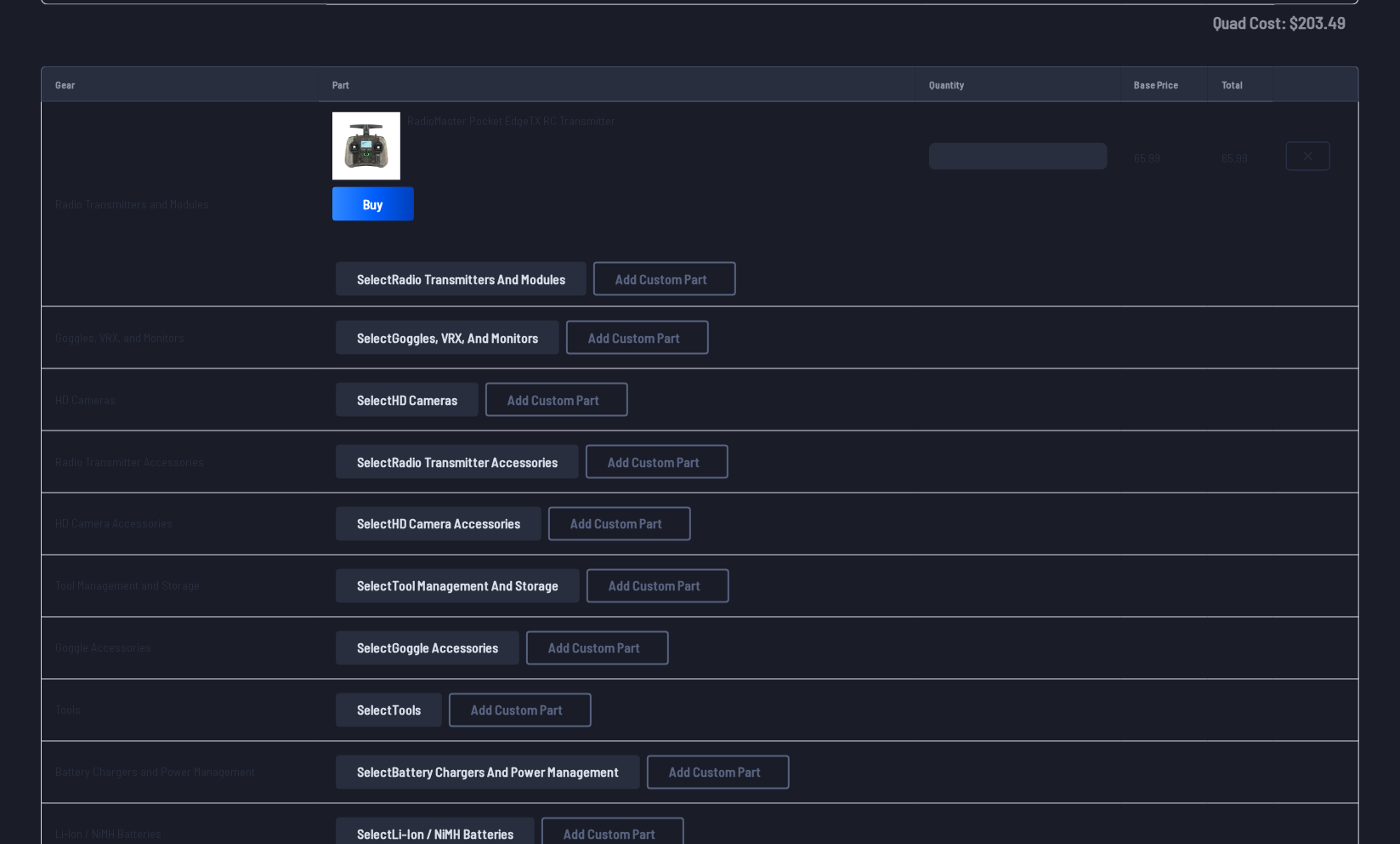
click at [1309, 151] on icon at bounding box center [1308, 156] width 14 height 14
type textarea "**********"
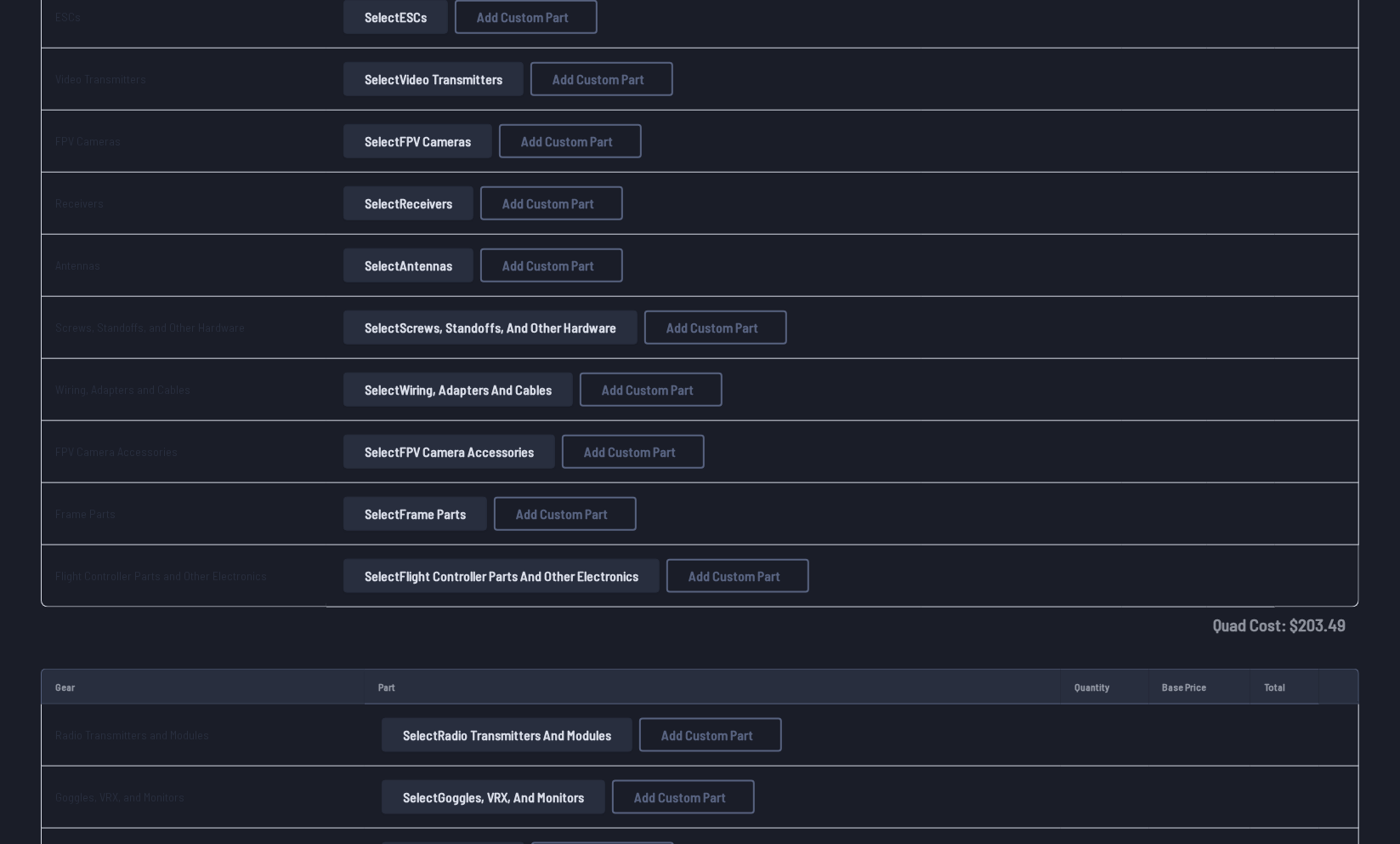
scroll to position [1008, 0]
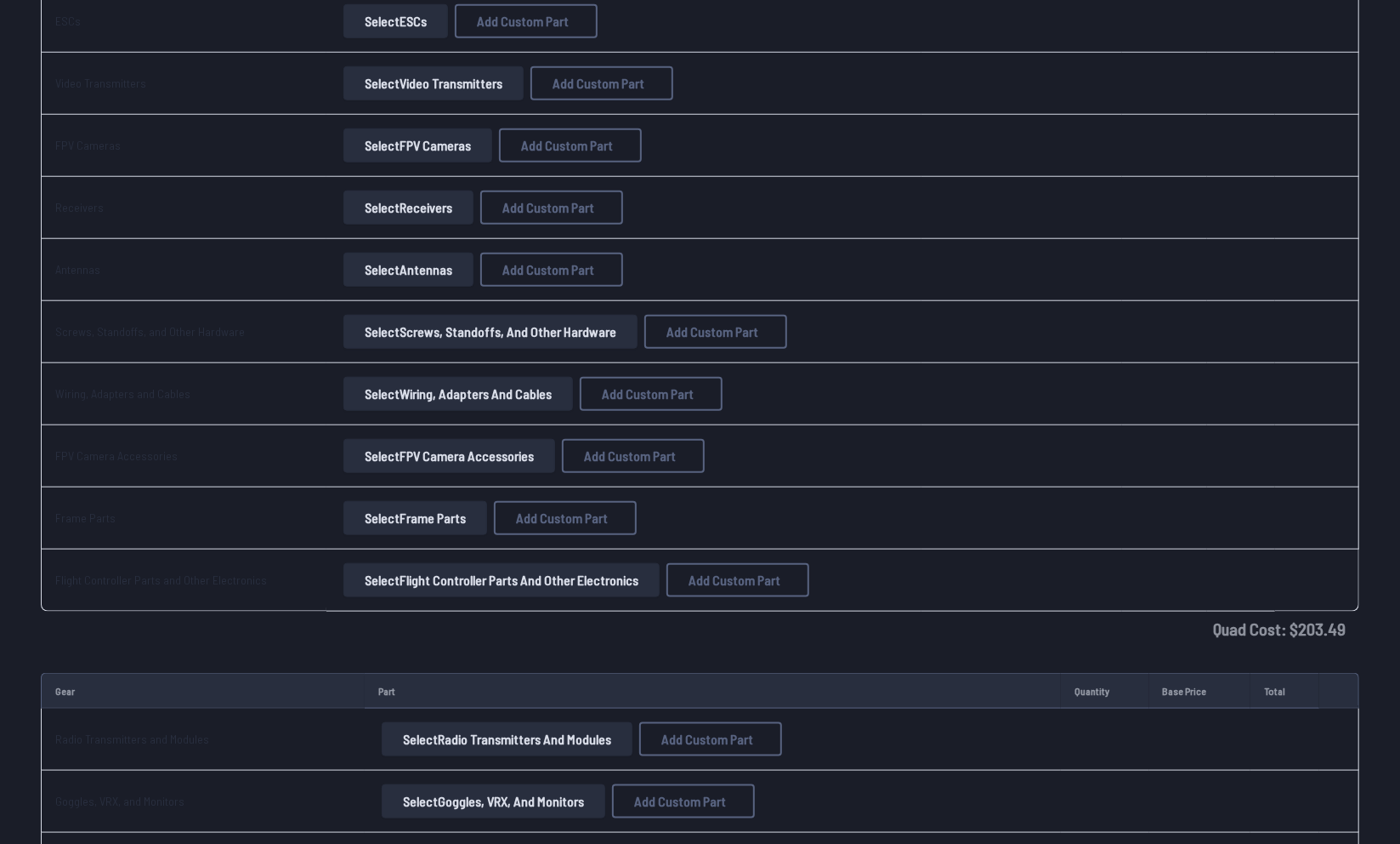
click at [424, 272] on button "Select Antennas" at bounding box center [408, 270] width 130 height 34
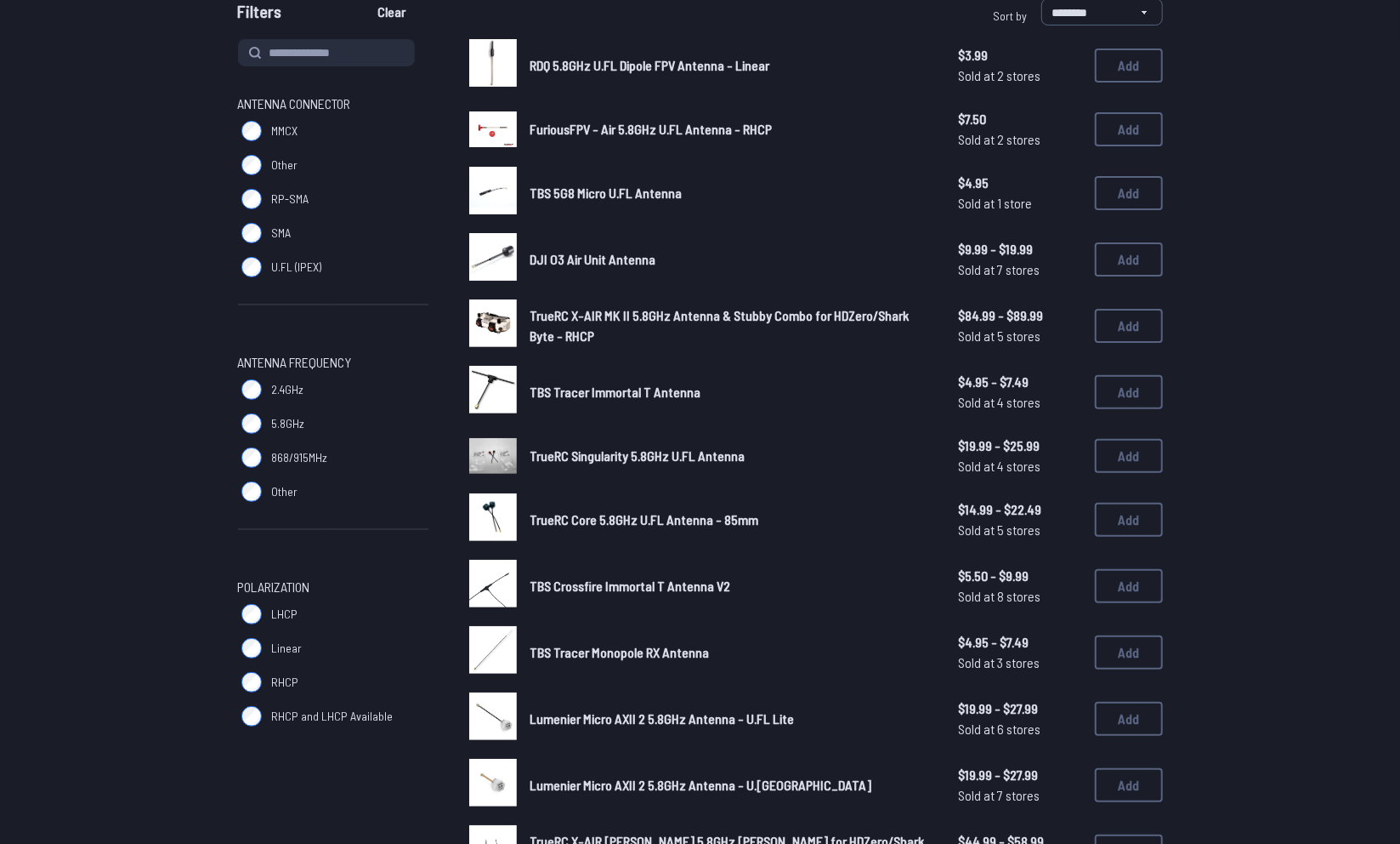
scroll to position [181, 0]
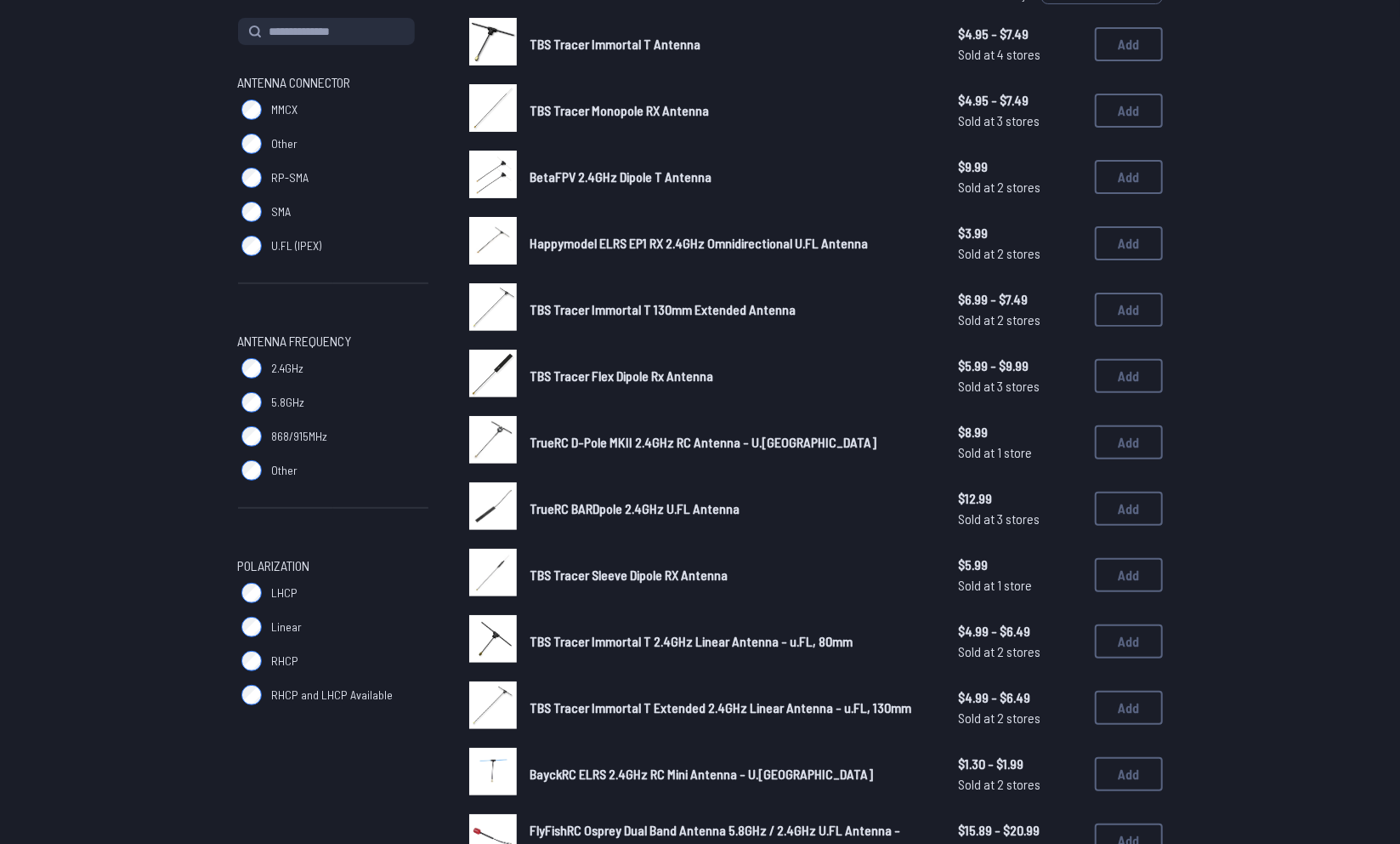
scroll to position [202, 0]
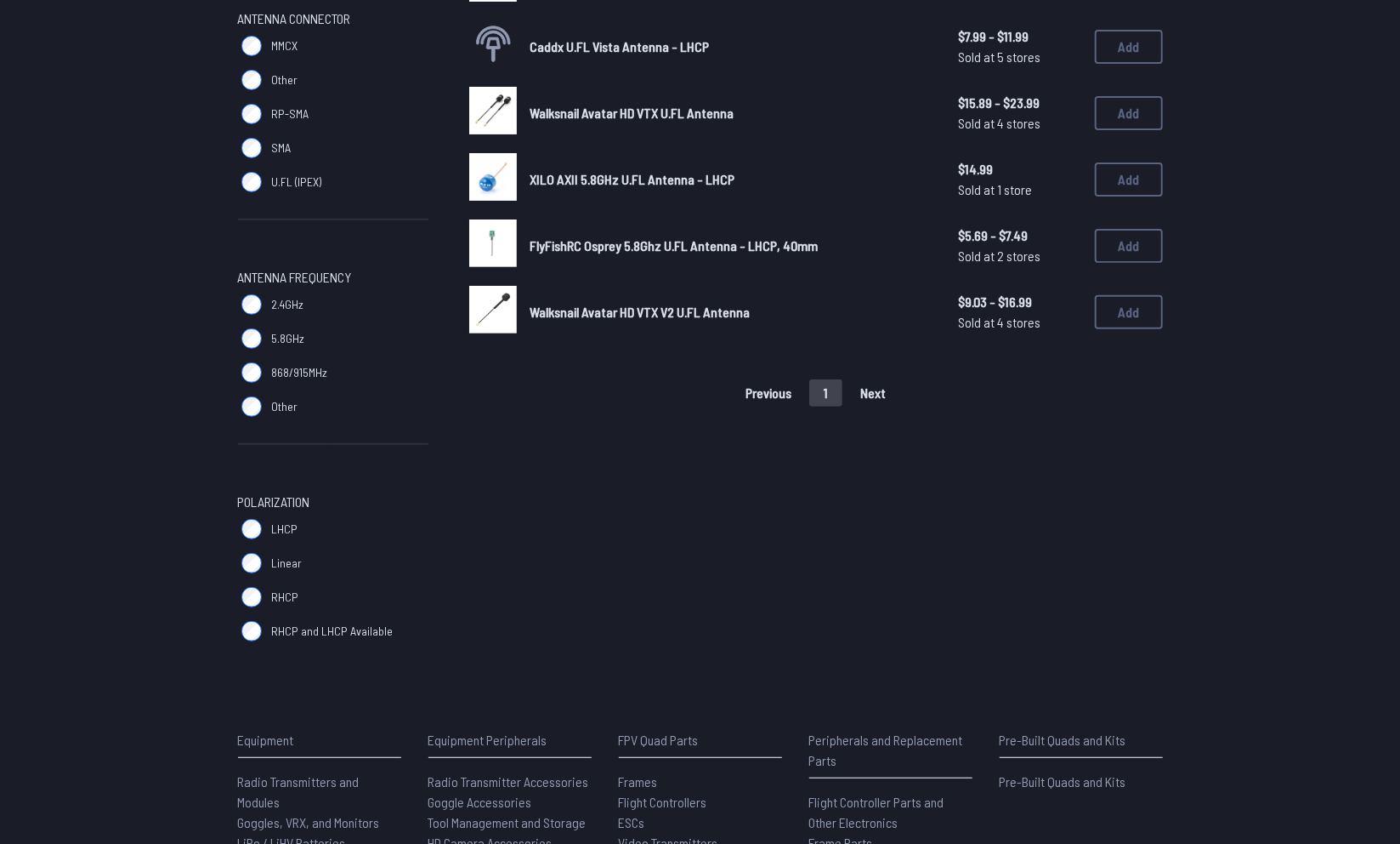
scroll to position [234, 0]
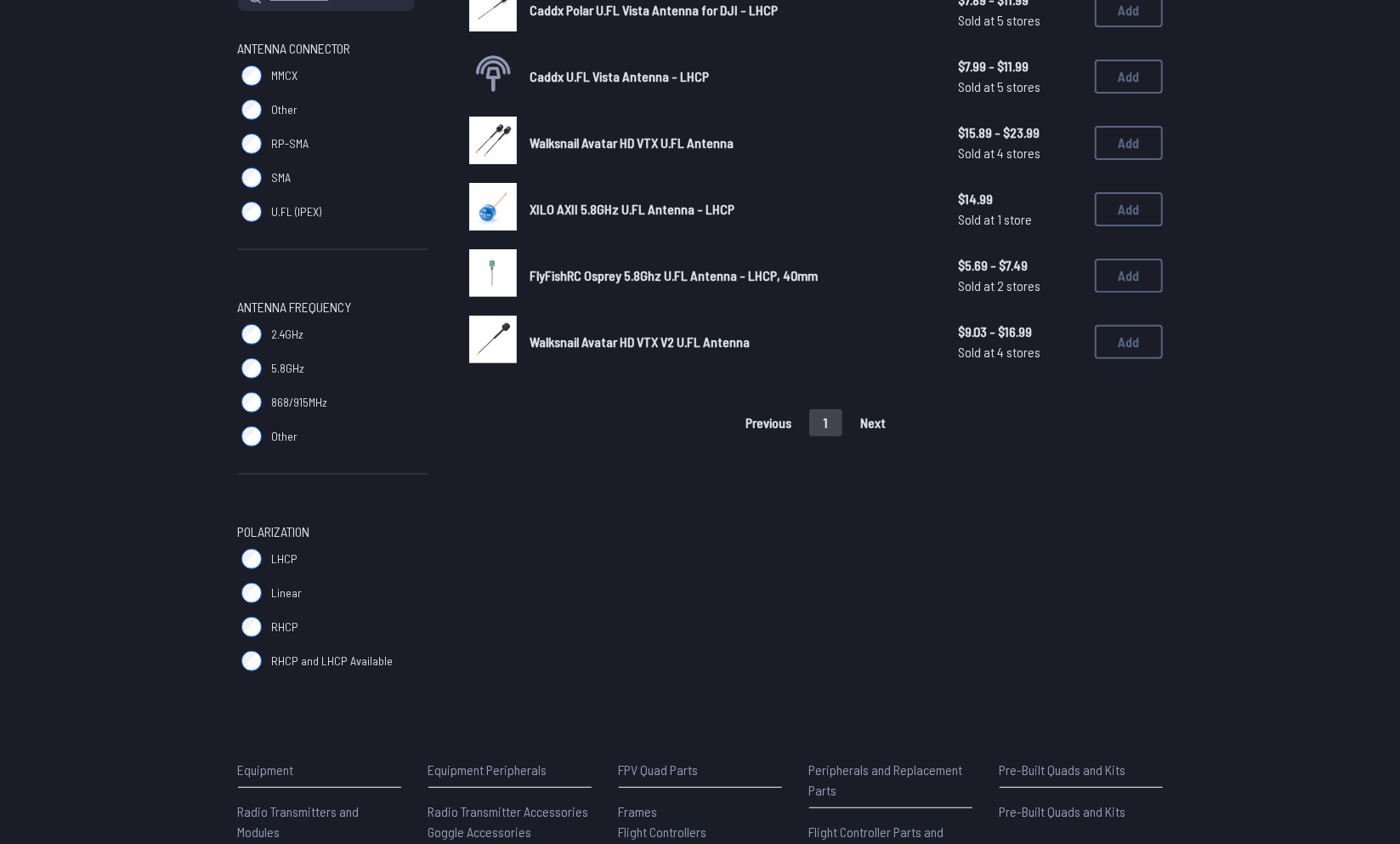
click at [586, 274] on span "FlyFishRC Osprey 5.8Ghz U.FL Antenna - LHCP, 40mm" at bounding box center [674, 276] width 288 height 16
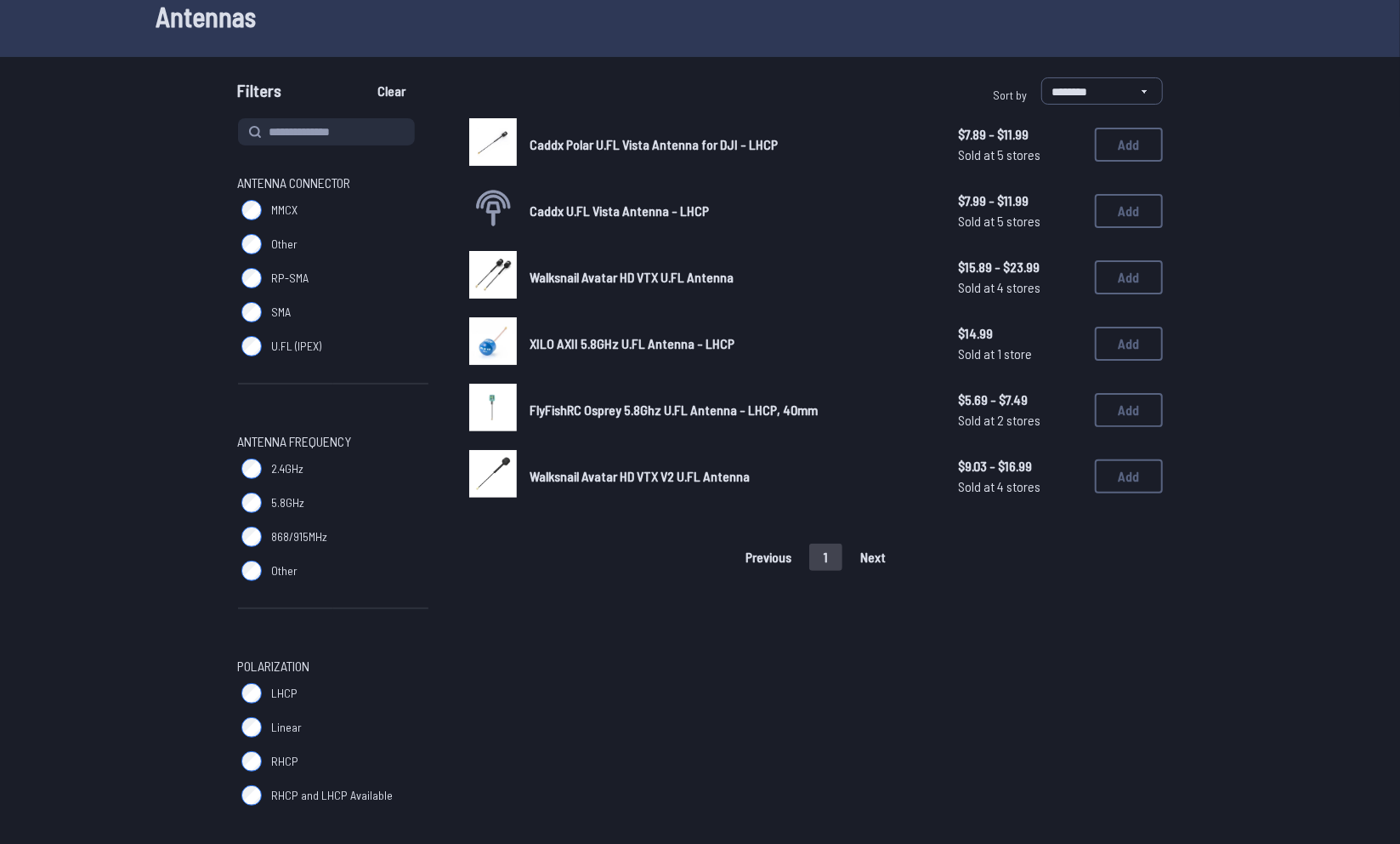
scroll to position [100, 0]
click at [583, 286] on link "Walksnail Avatar HD VTX U.FL Antenna" at bounding box center [731, 277] width 401 height 21
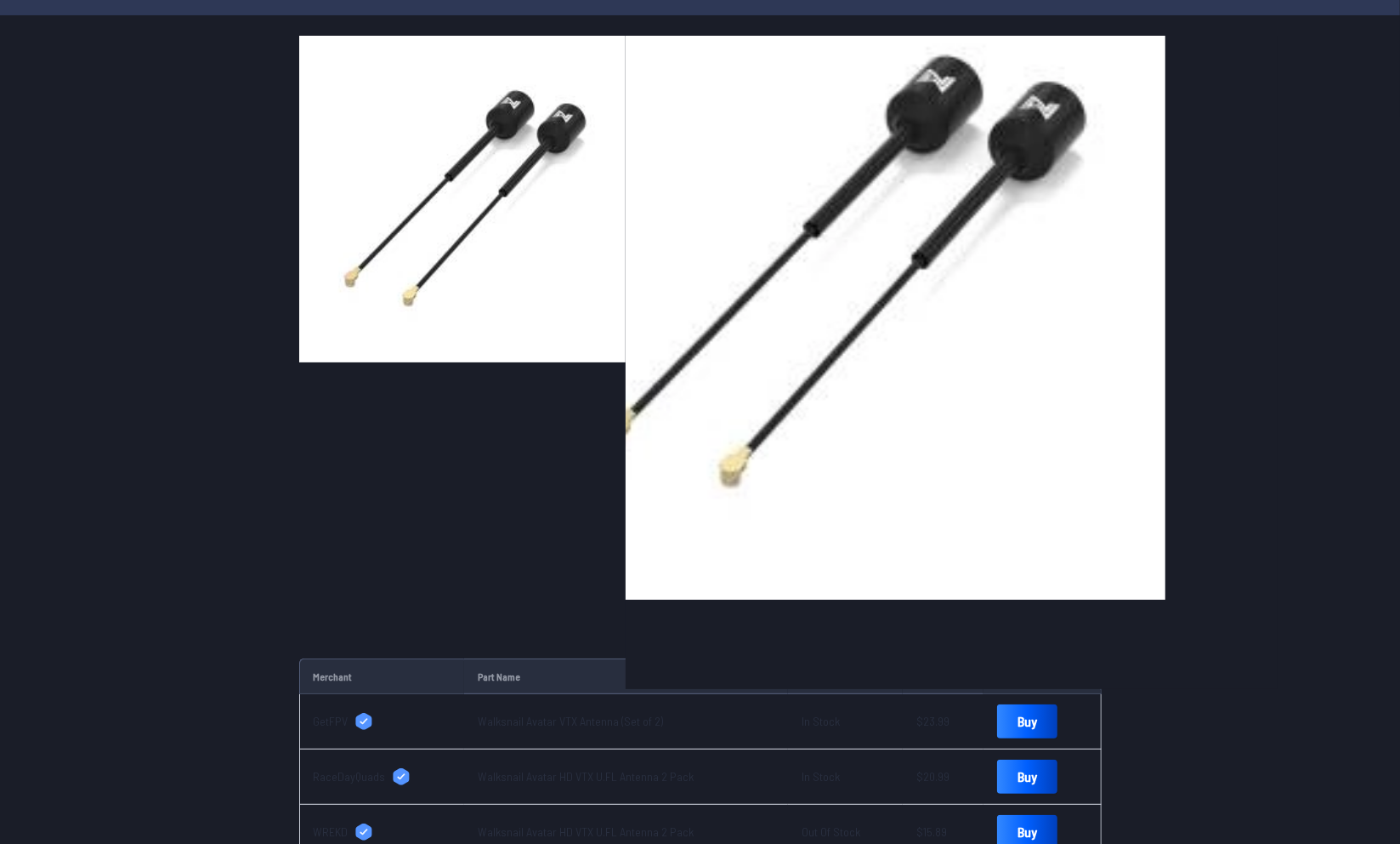
scroll to position [46, 0]
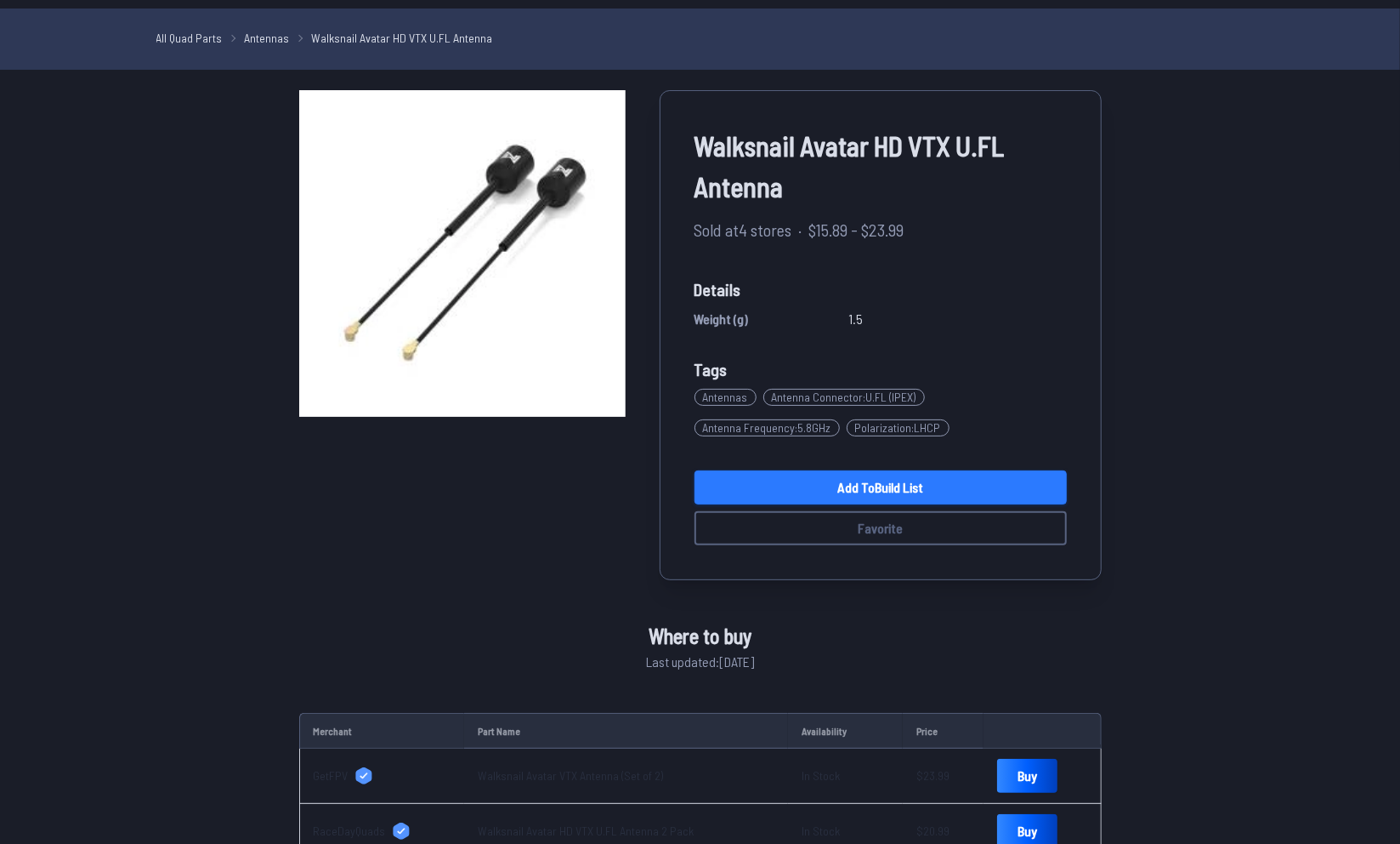
click at [835, 484] on link "Add to Build List" at bounding box center [881, 487] width 372 height 34
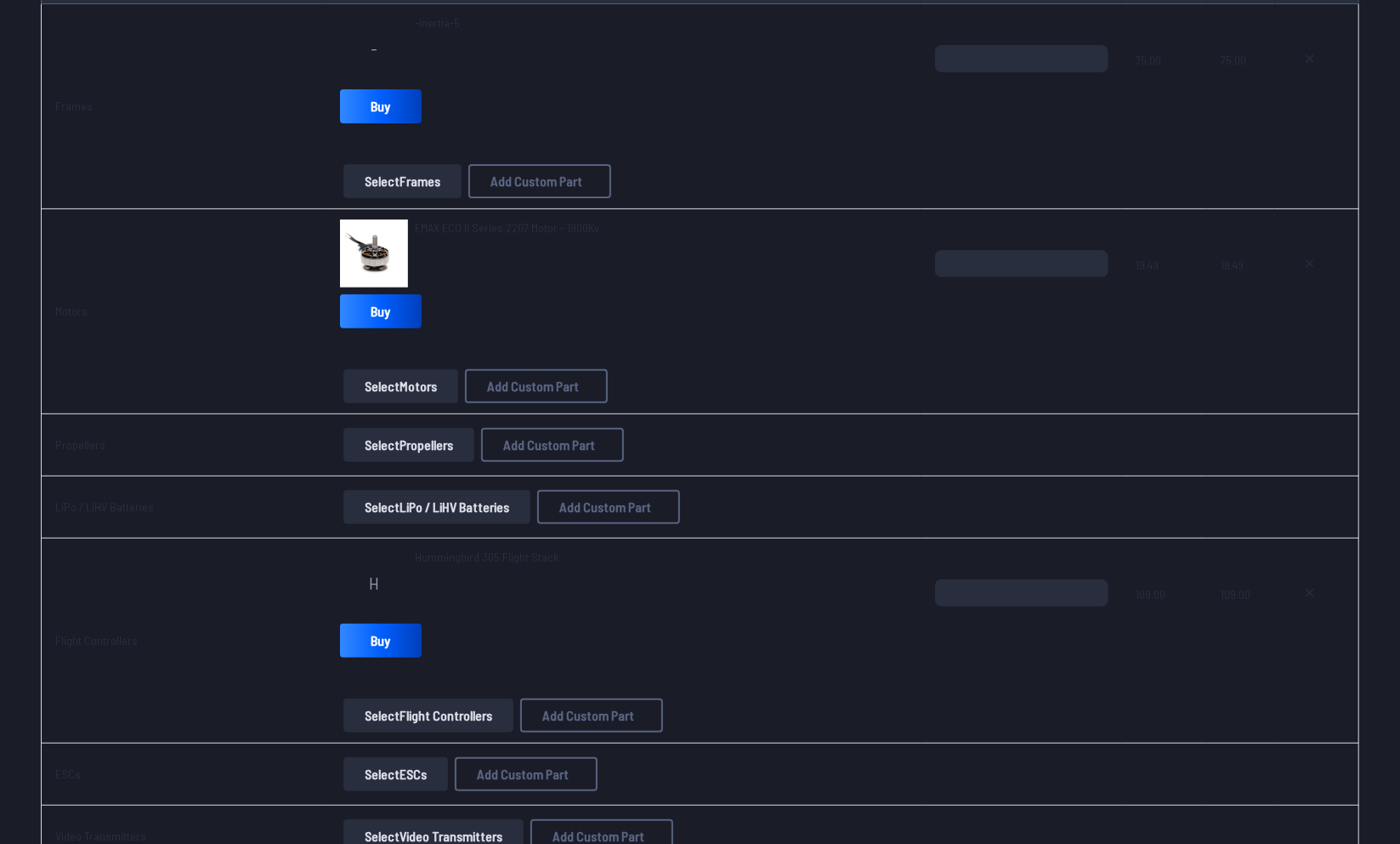
scroll to position [257, 0]
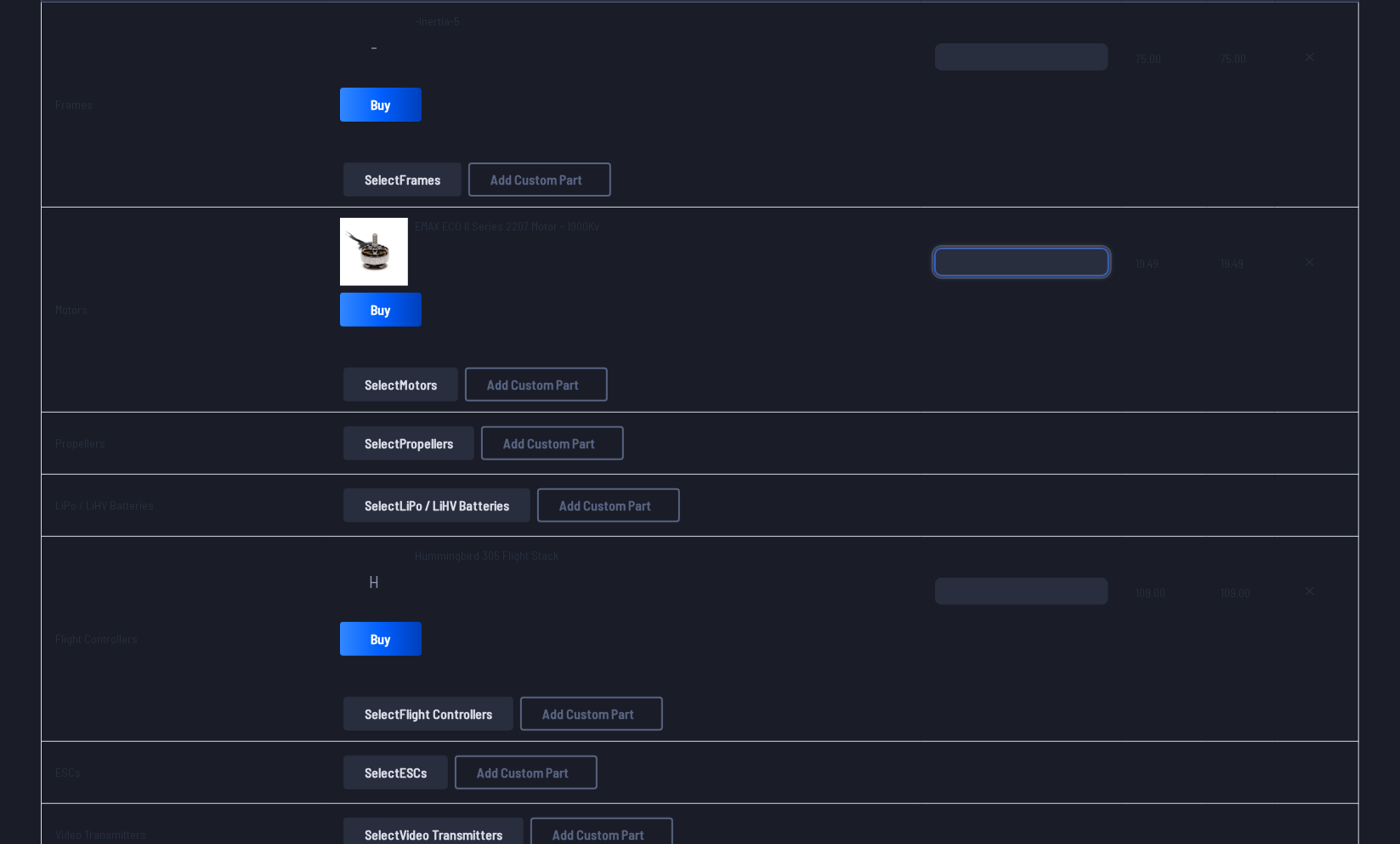
click at [962, 258] on input "*" at bounding box center [1022, 262] width 173 height 27
type input "*"
click at [1070, 366] on span at bounding box center [1022, 350] width 173 height 41
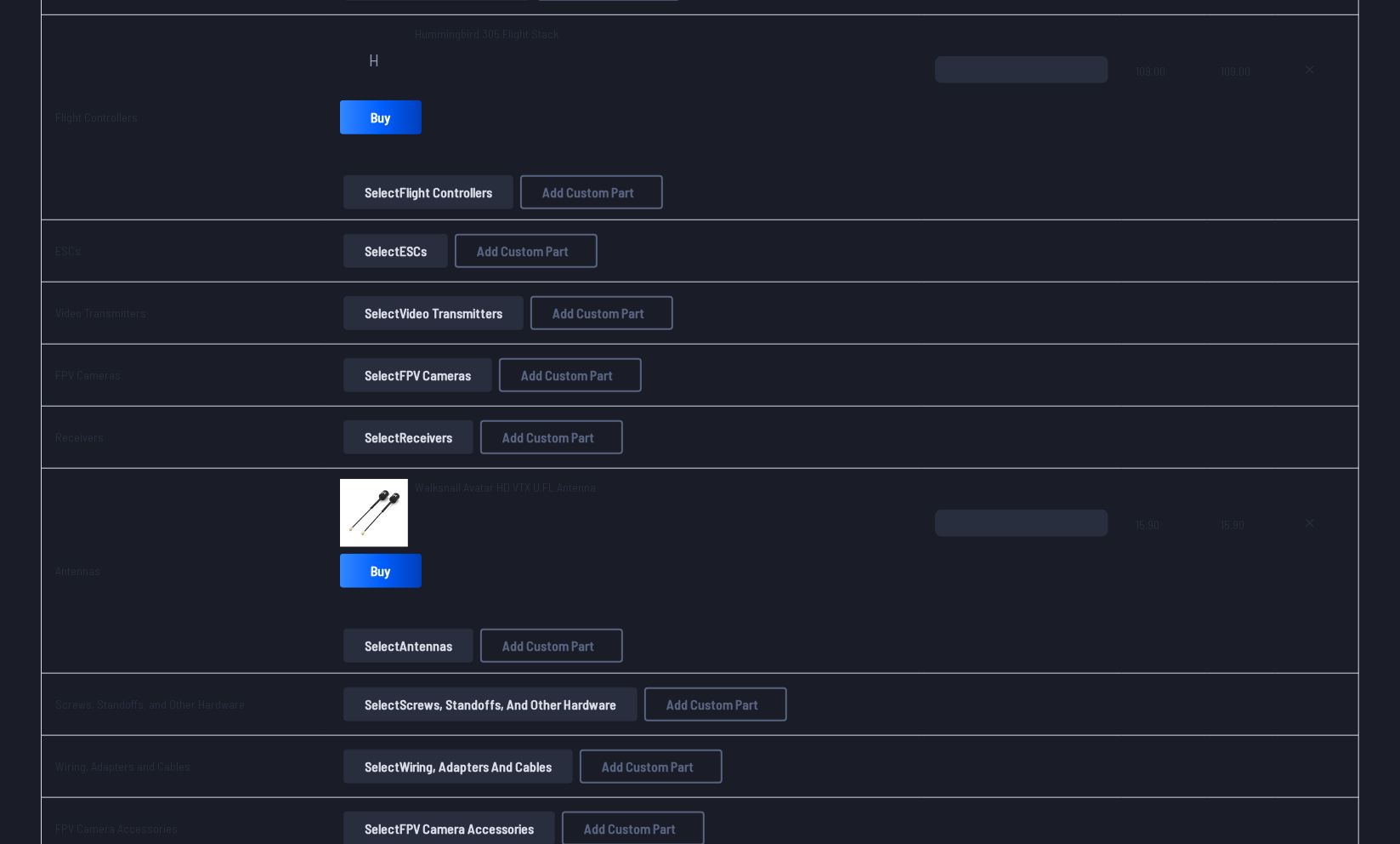
scroll to position [784, 0]
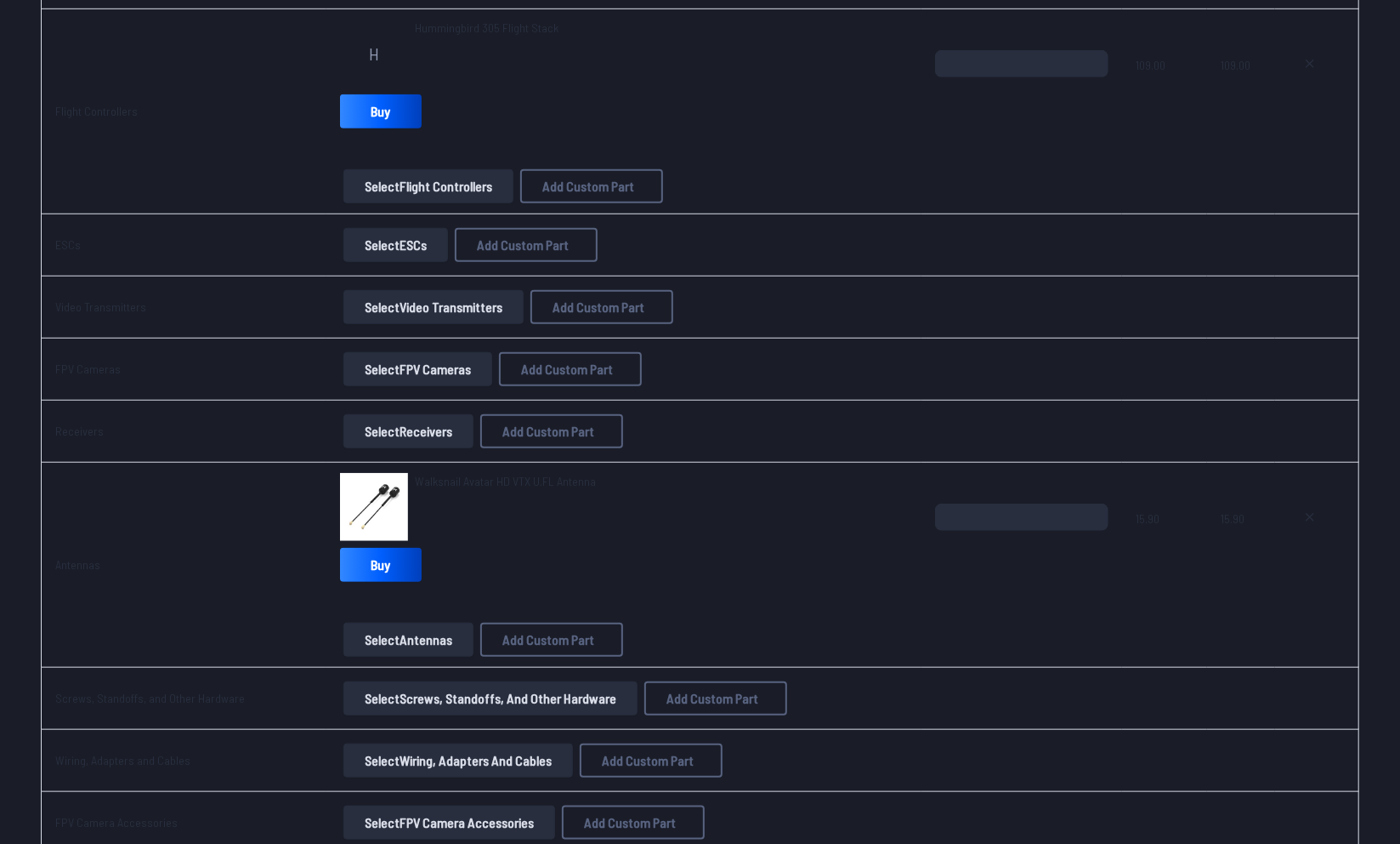
click at [465, 376] on button "Select FPV Cameras" at bounding box center [417, 370] width 149 height 34
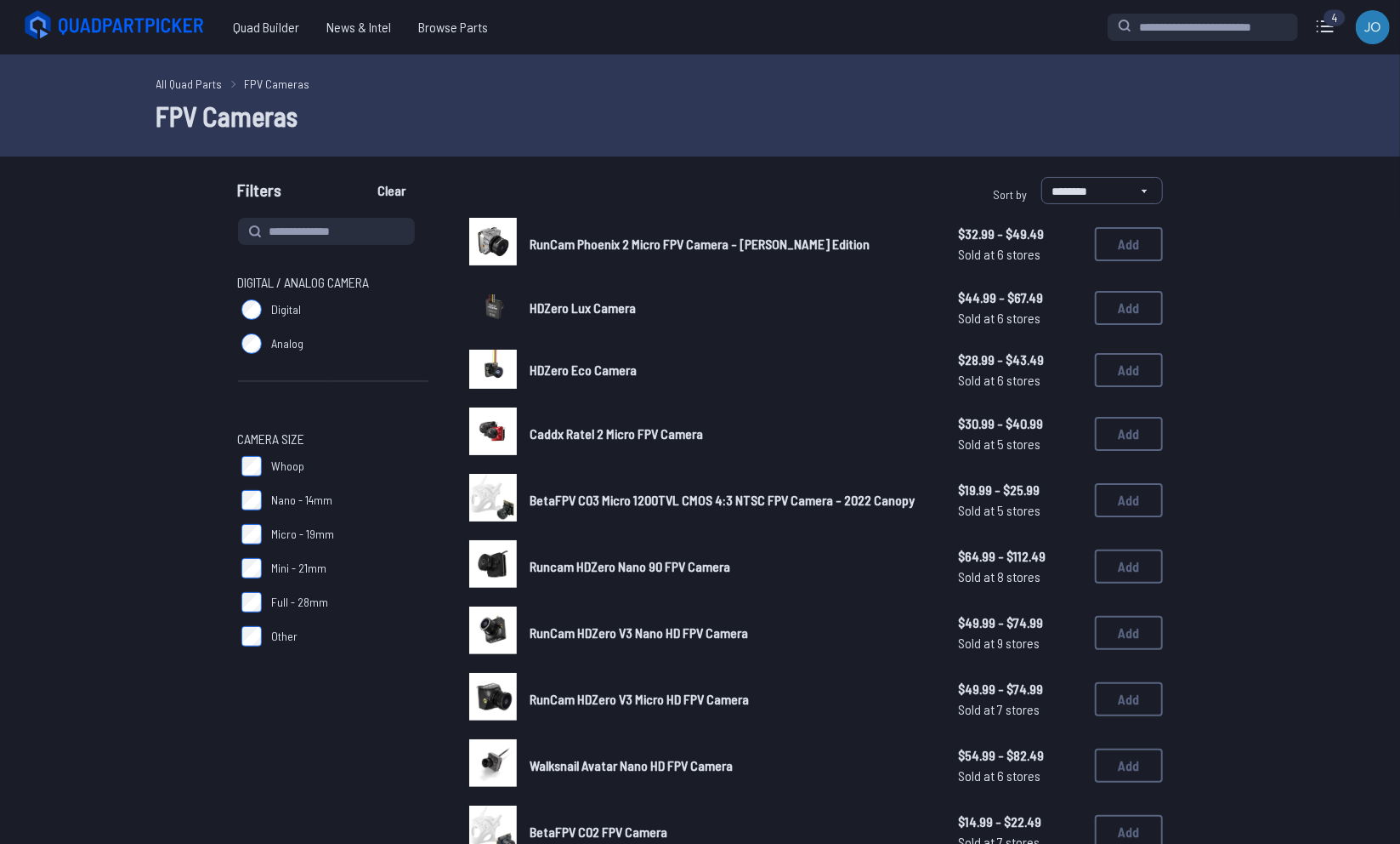
click at [392, 368] on div "Digital / Analog Camera Digital Analog" at bounding box center [333, 336] width 191 height 129
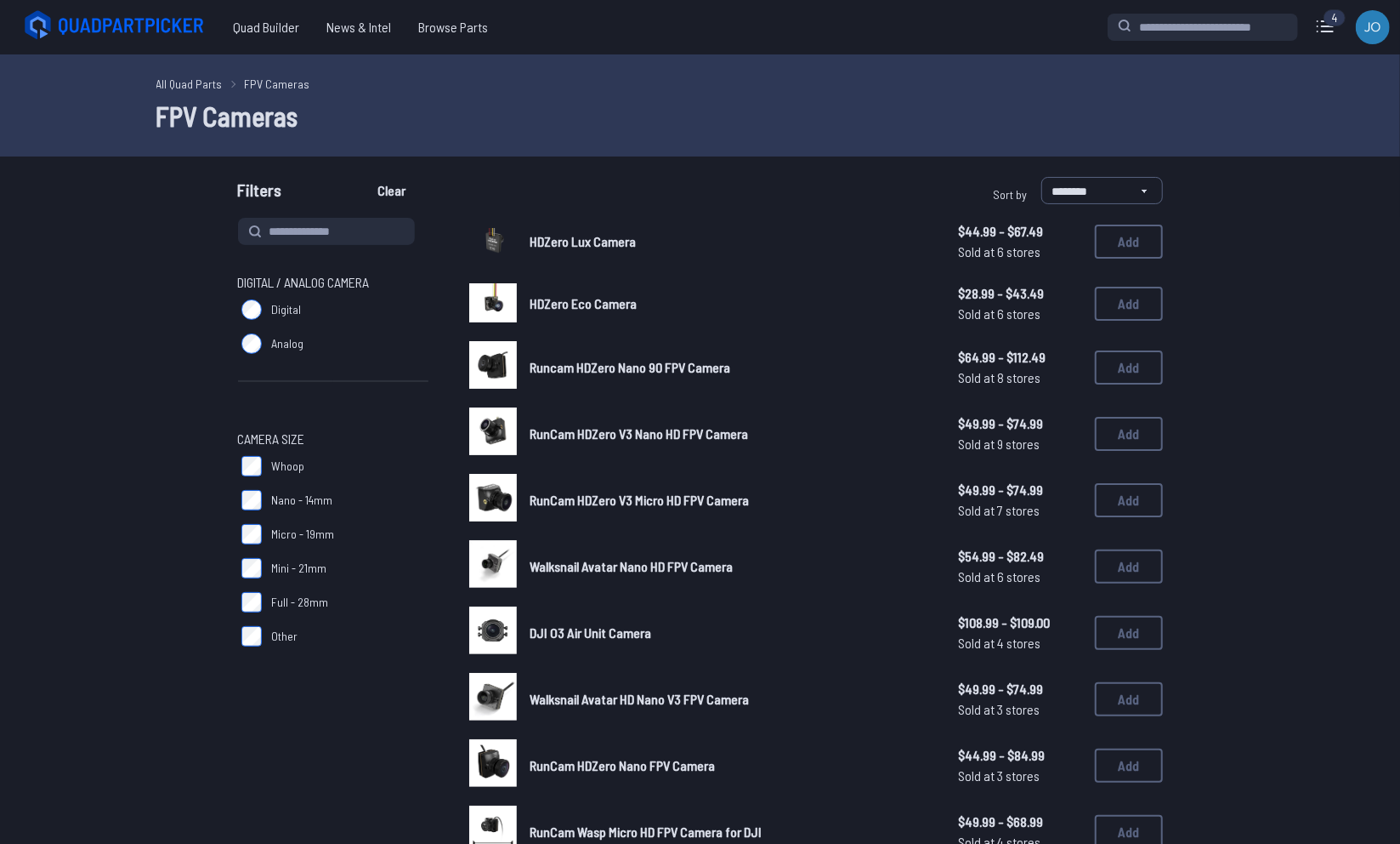
scroll to position [1, 0]
click at [252, 40] on span "Quad Builder" at bounding box center [266, 26] width 94 height 34
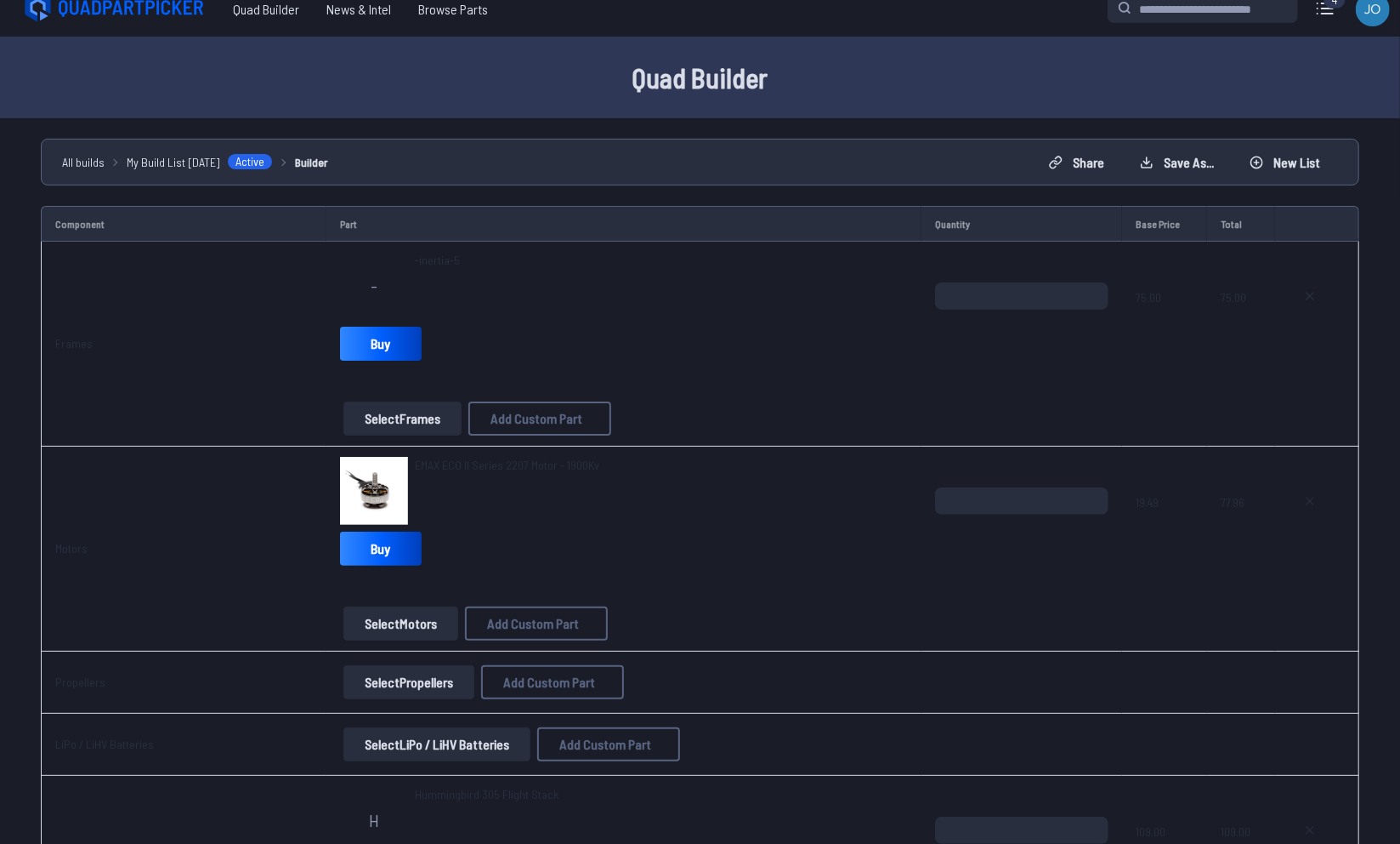
scroll to position [17, 0]
